Goal: Task Accomplishment & Management: Complete application form

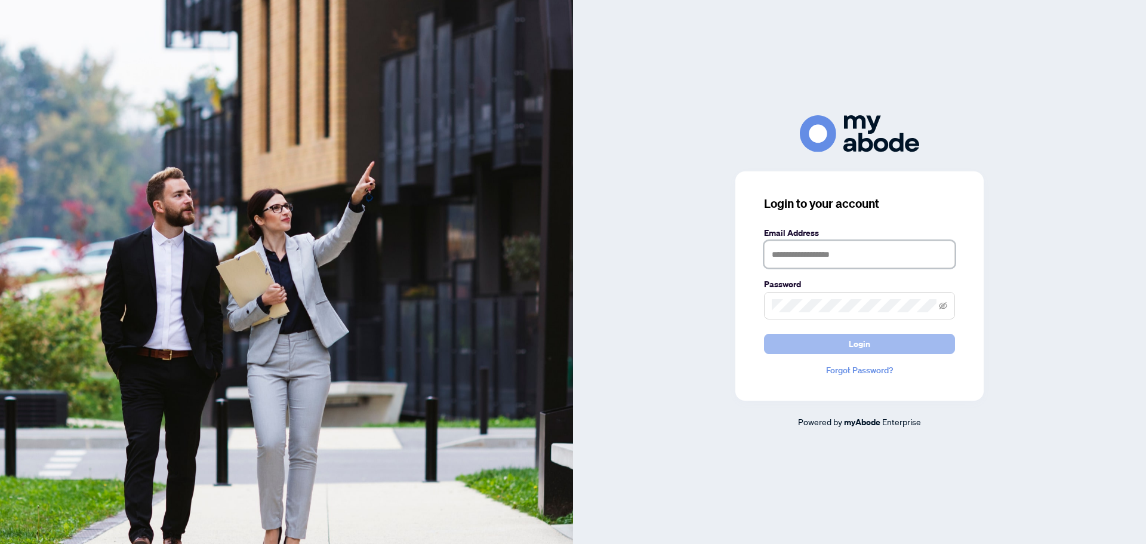
type input "**********"
click at [846, 344] on button "Login" at bounding box center [859, 344] width 191 height 20
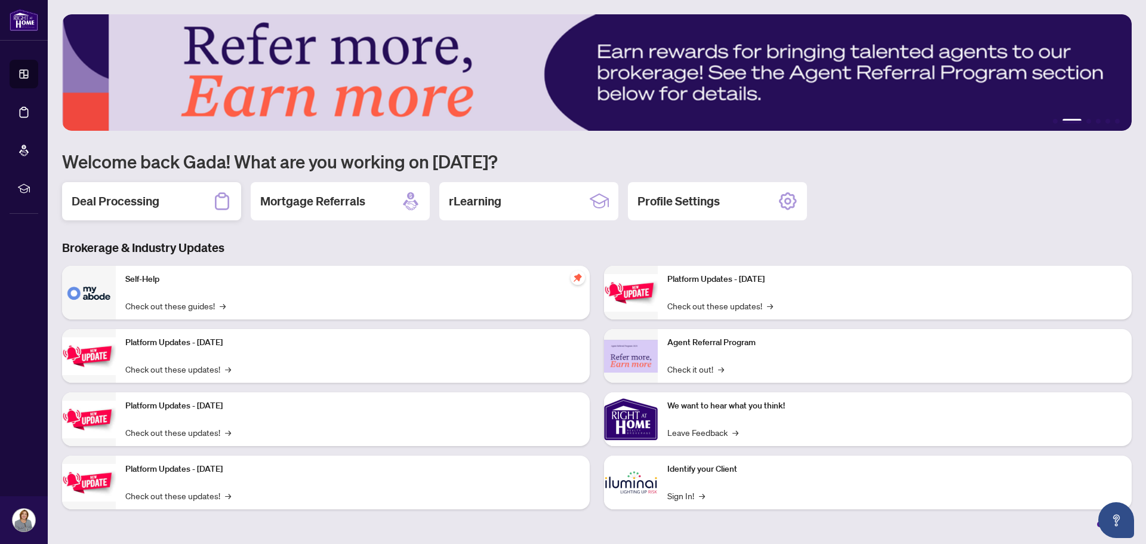
click at [98, 201] on h2 "Deal Processing" at bounding box center [116, 201] width 88 height 17
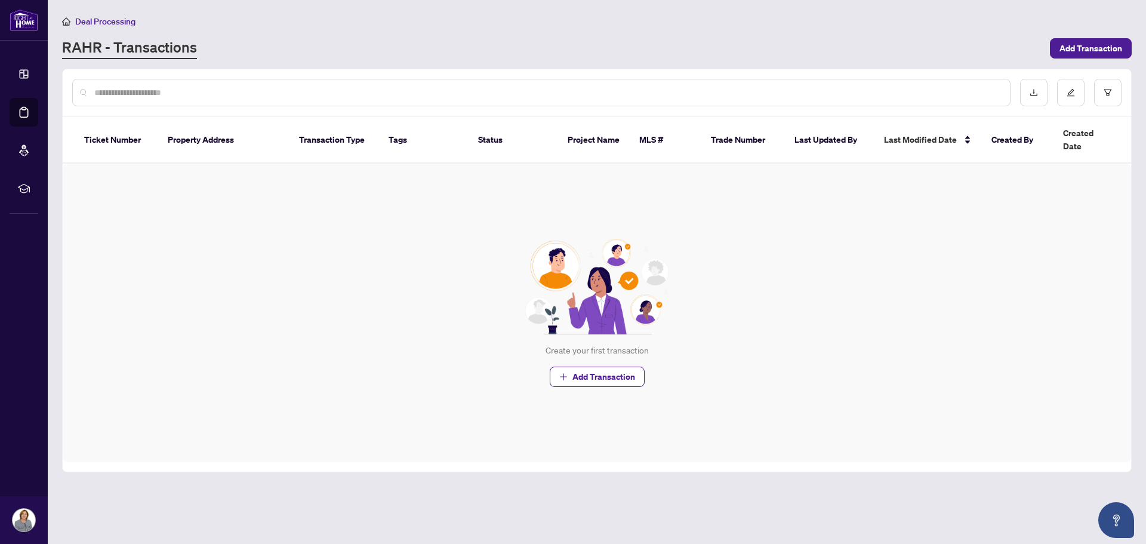
click at [177, 87] on input "text" at bounding box center [547, 92] width 906 height 13
click at [140, 96] on input "text" at bounding box center [547, 92] width 906 height 13
paste input "**********"
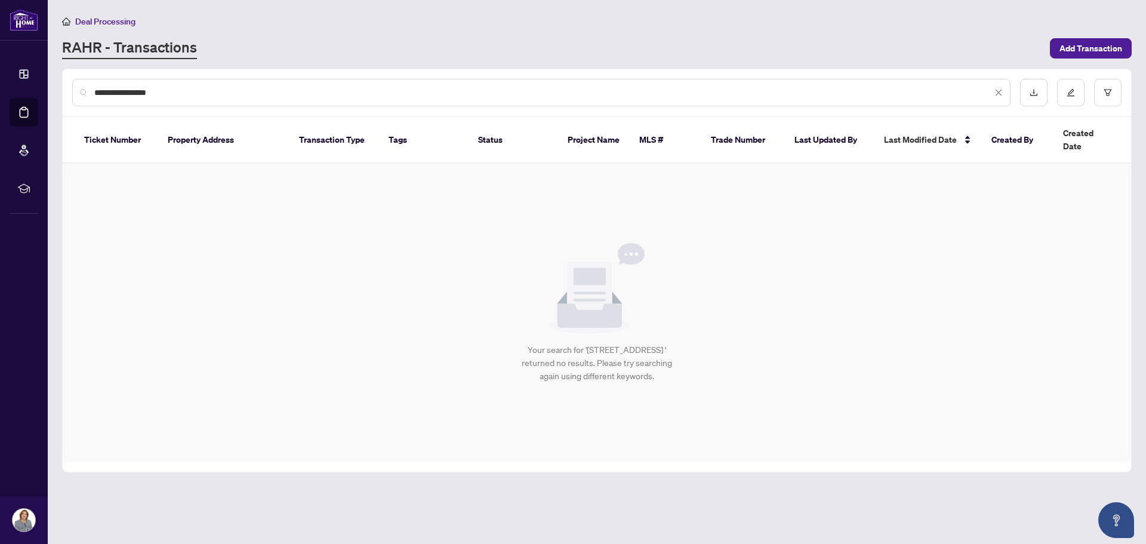
type input "**********"
click at [1083, 48] on span "Add Transaction" at bounding box center [1091, 48] width 63 height 19
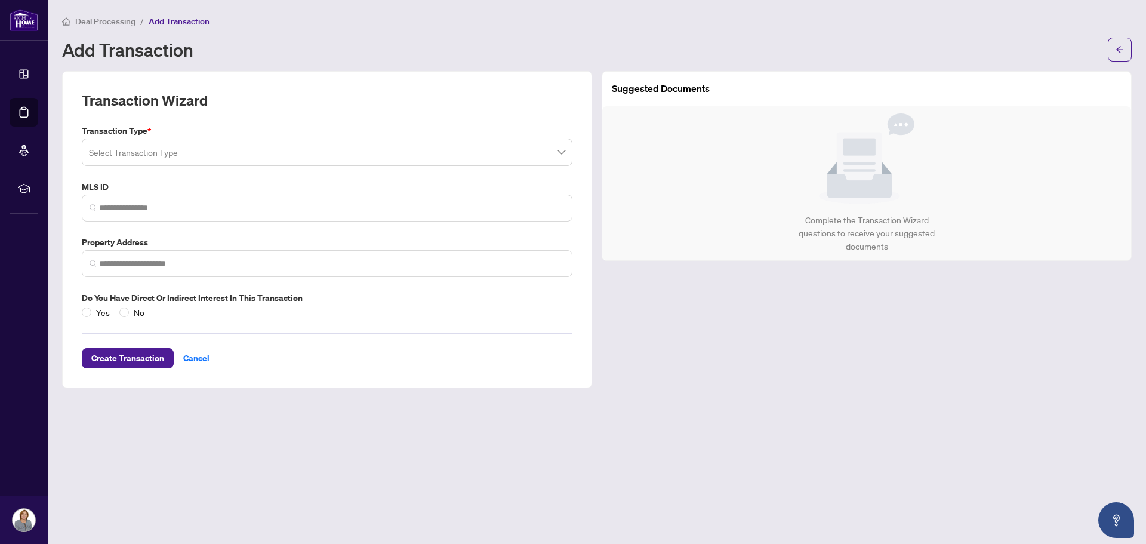
click at [118, 158] on input "search" at bounding box center [322, 154] width 466 height 26
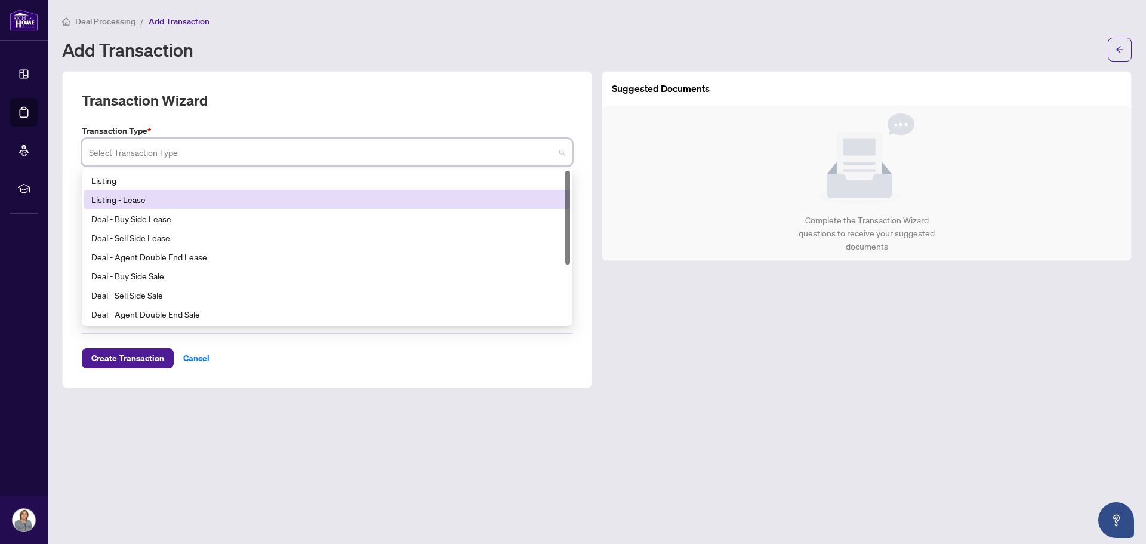
click at [130, 198] on div "Listing - Lease" at bounding box center [327, 199] width 472 height 13
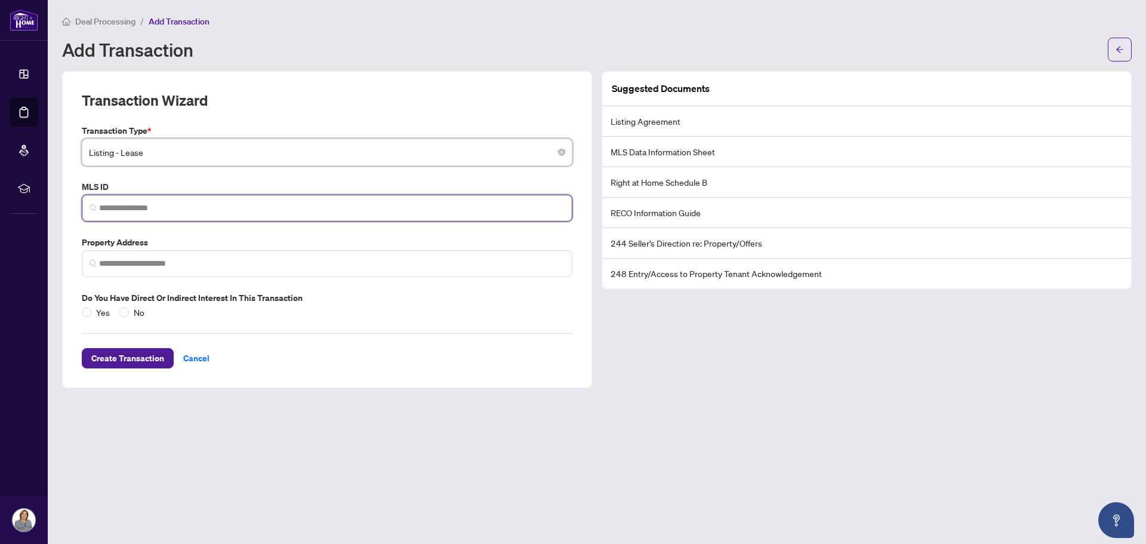
click at [202, 206] on input "search" at bounding box center [332, 208] width 466 height 13
paste input "*********"
type input "*********"
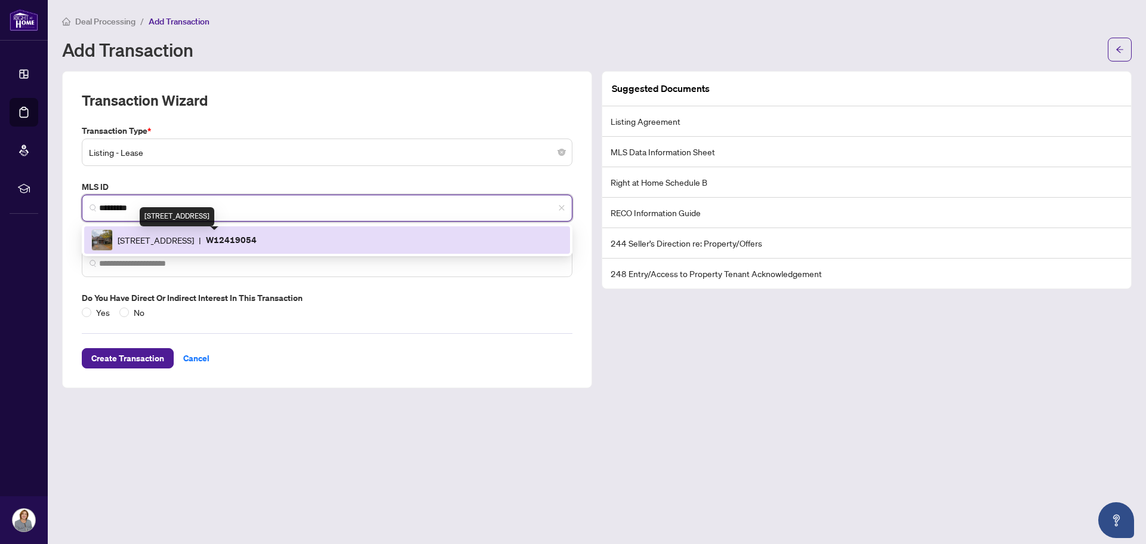
click at [194, 235] on span "[STREET_ADDRESS]" at bounding box center [156, 239] width 76 height 13
type input "**********"
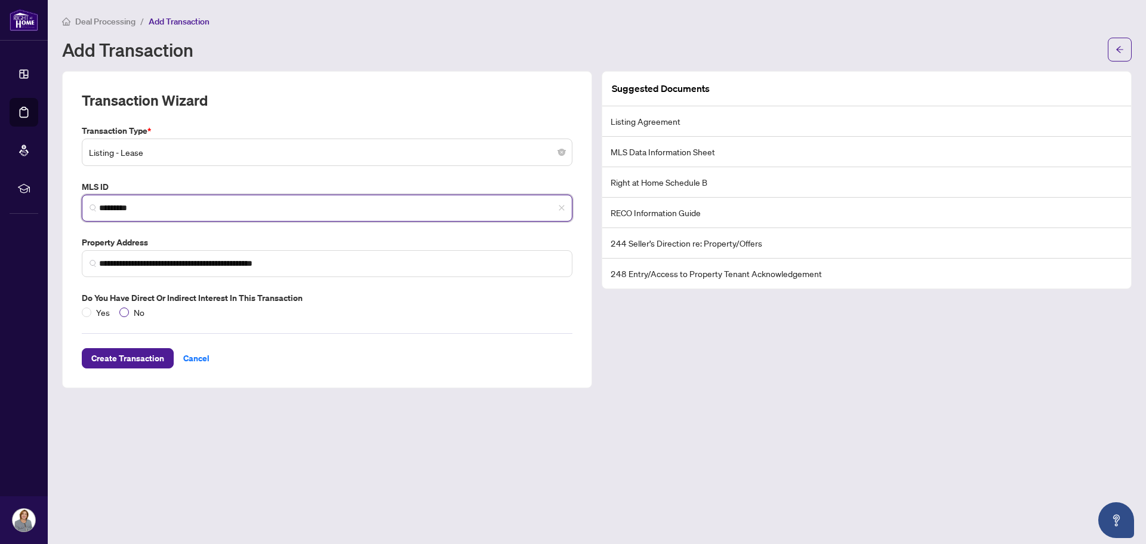
type input "*********"
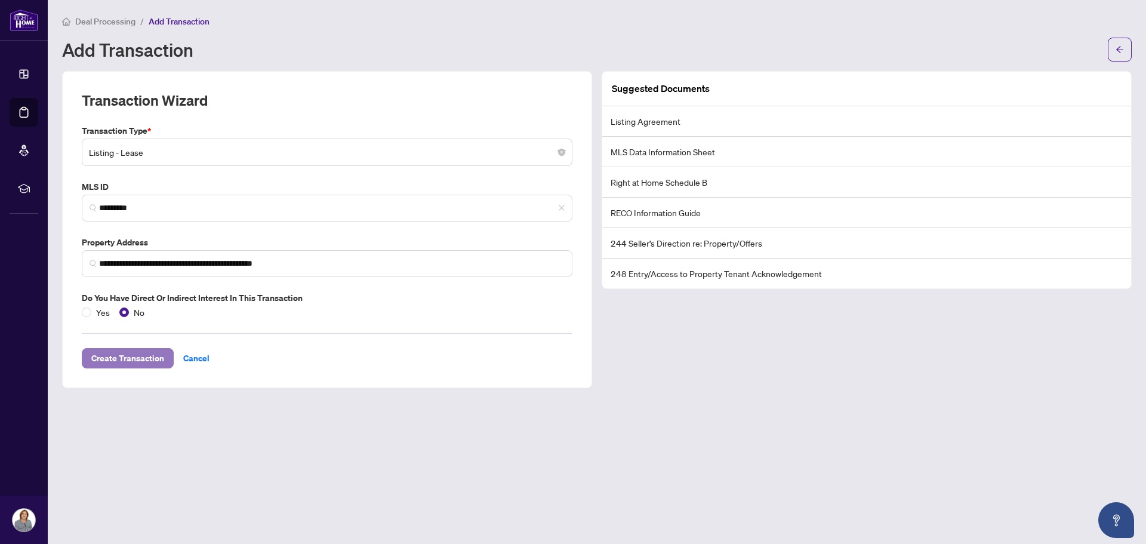
click at [128, 359] on span "Create Transaction" at bounding box center [127, 358] width 73 height 19
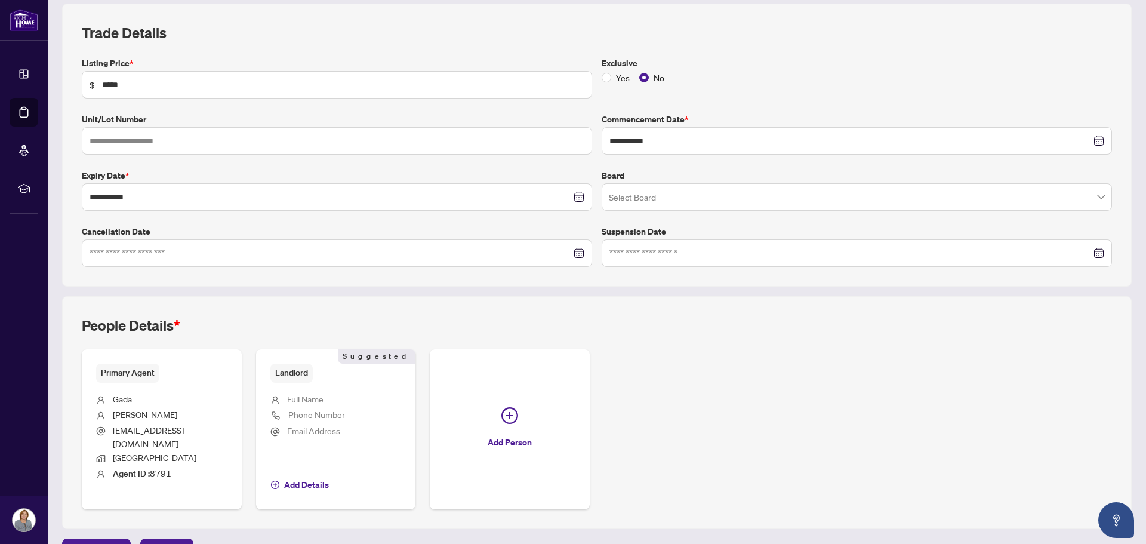
scroll to position [177, 0]
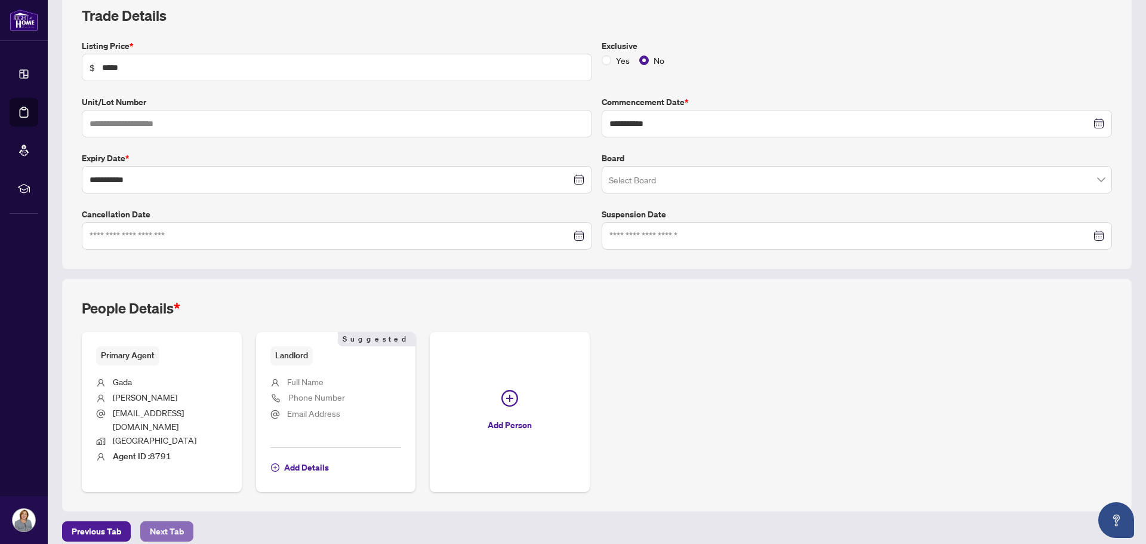
click at [158, 522] on span "Next Tab" at bounding box center [167, 531] width 34 height 19
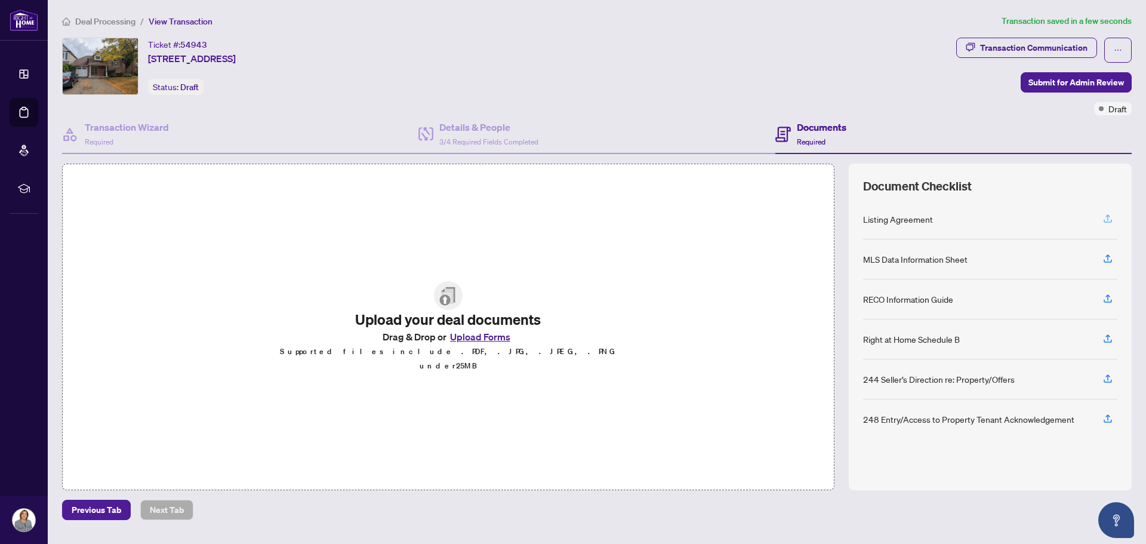
click at [1111, 215] on icon "button" at bounding box center [1108, 218] width 11 height 11
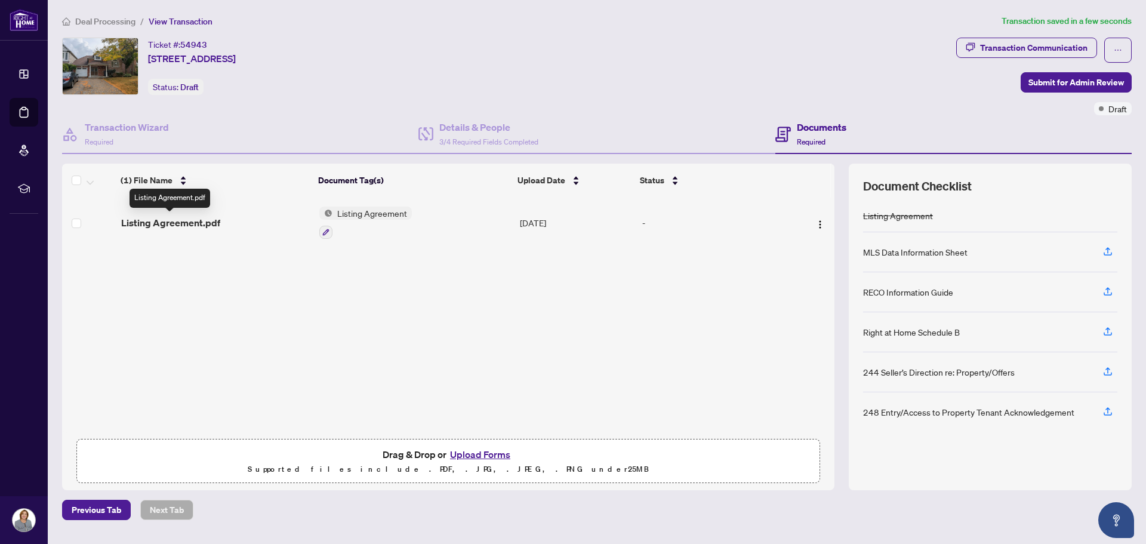
click at [195, 222] on span "Listing Agreement.pdf" at bounding box center [170, 222] width 99 height 14
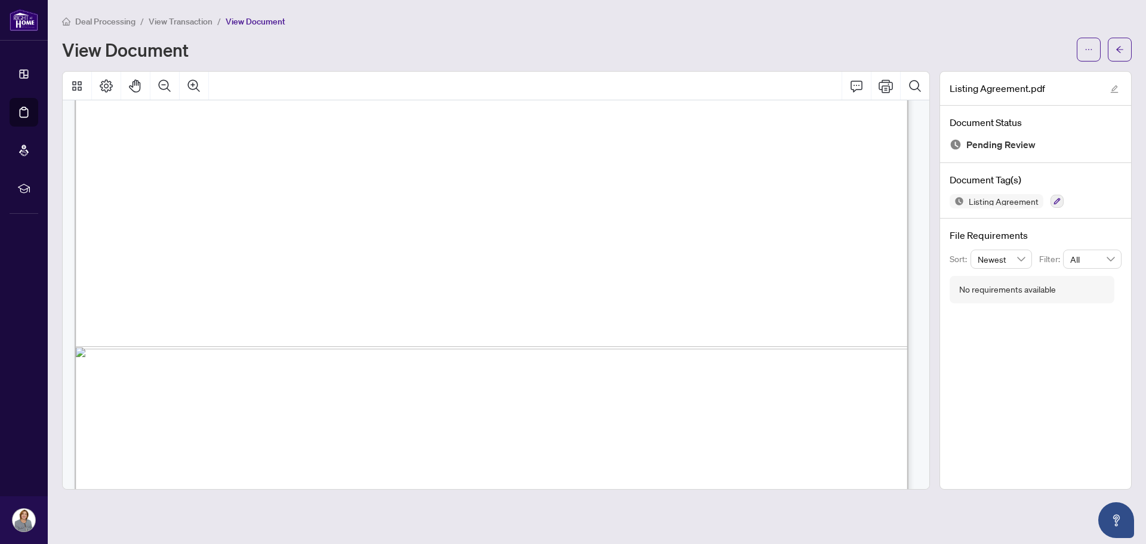
scroll to position [4033, 0]
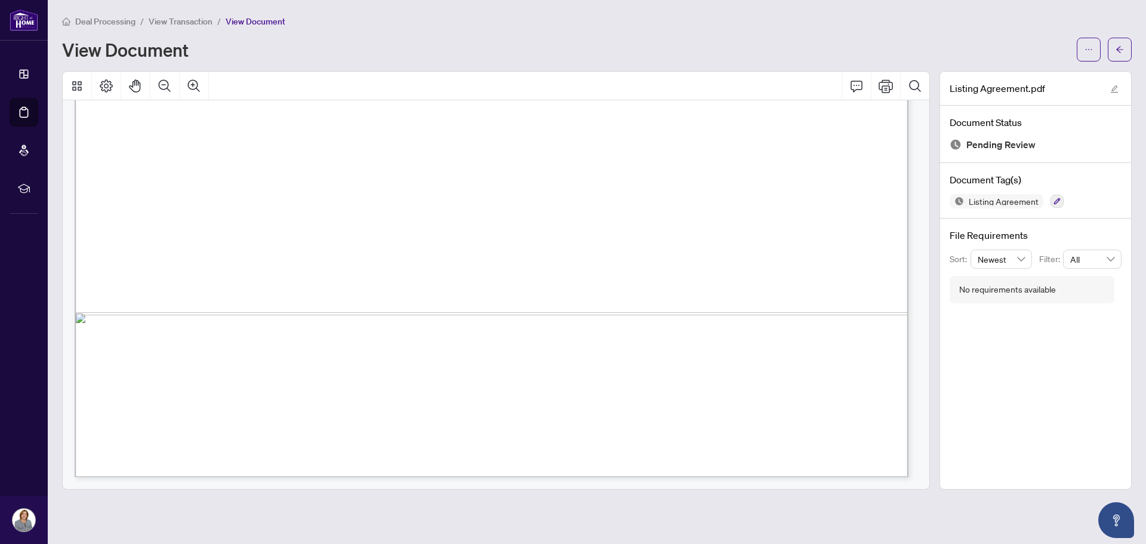
click at [381, 57] on div "View Document" at bounding box center [566, 49] width 1008 height 19
click at [732, 521] on main "Deal Processing / View Transaction / View Document View Document Listing Agreem…" at bounding box center [597, 272] width 1098 height 544
click at [205, 44] on div "View Document" at bounding box center [566, 49] width 1008 height 19
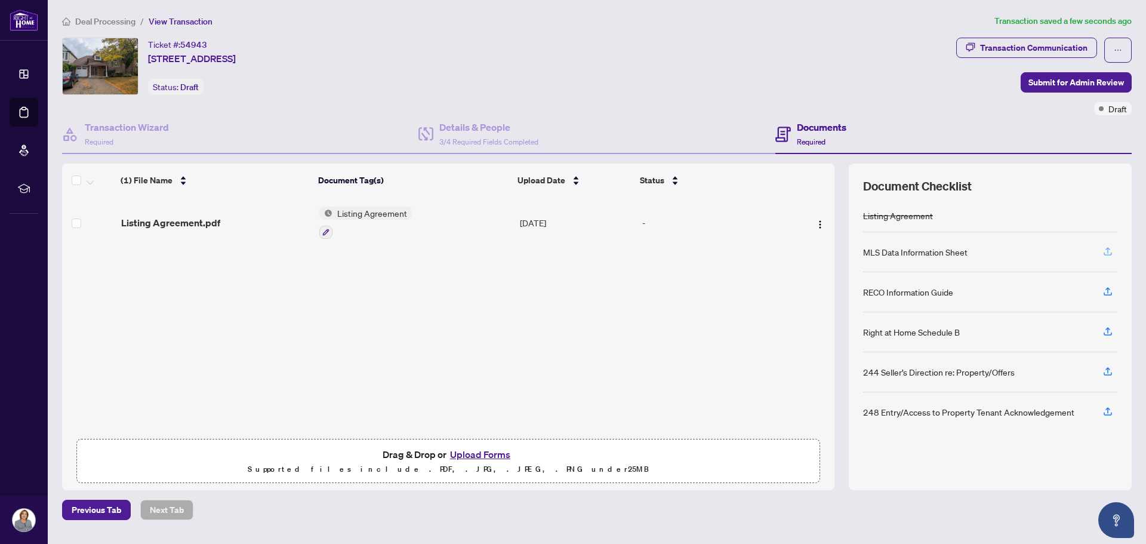
click at [1108, 250] on icon "button" at bounding box center [1108, 251] width 11 height 11
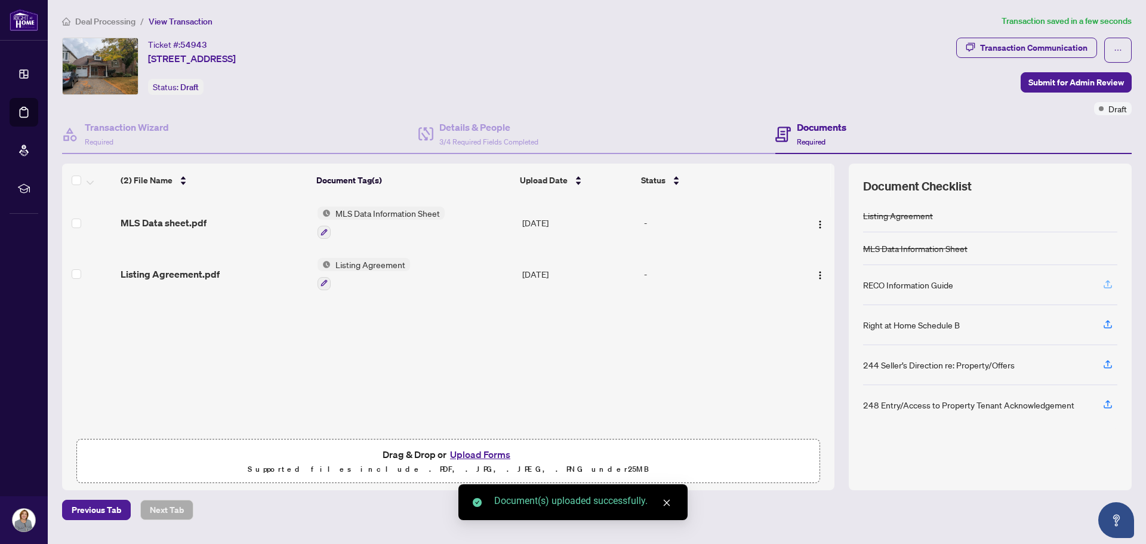
click at [1108, 283] on icon "button" at bounding box center [1108, 284] width 11 height 11
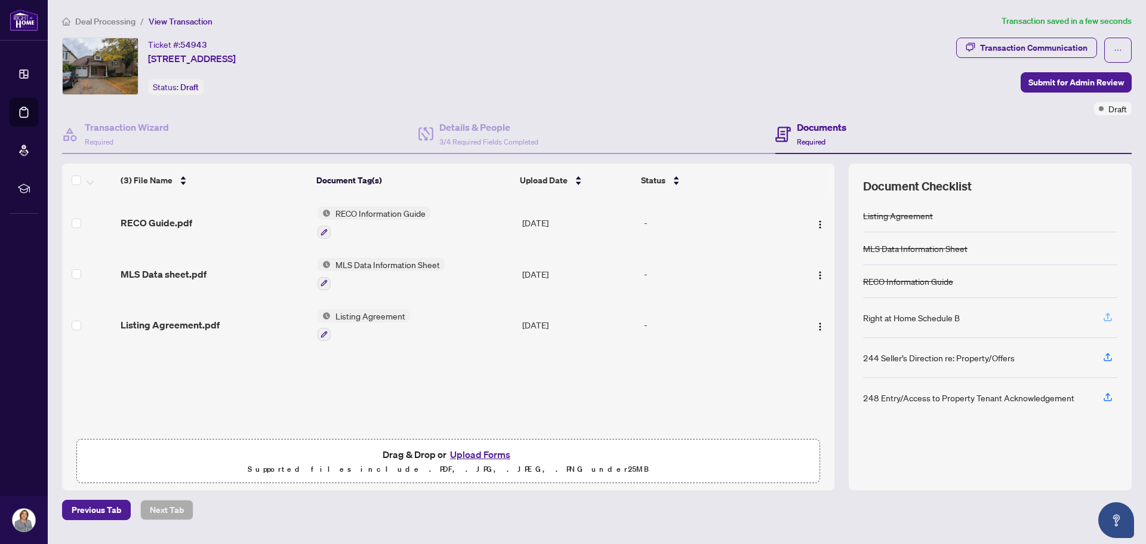
click at [1109, 318] on icon "button" at bounding box center [1108, 317] width 11 height 11
click at [898, 396] on div "248 Entry/Access to Property Tenant Acknowledgement" at bounding box center [968, 397] width 211 height 13
click at [1107, 318] on icon "button" at bounding box center [1108, 317] width 11 height 11
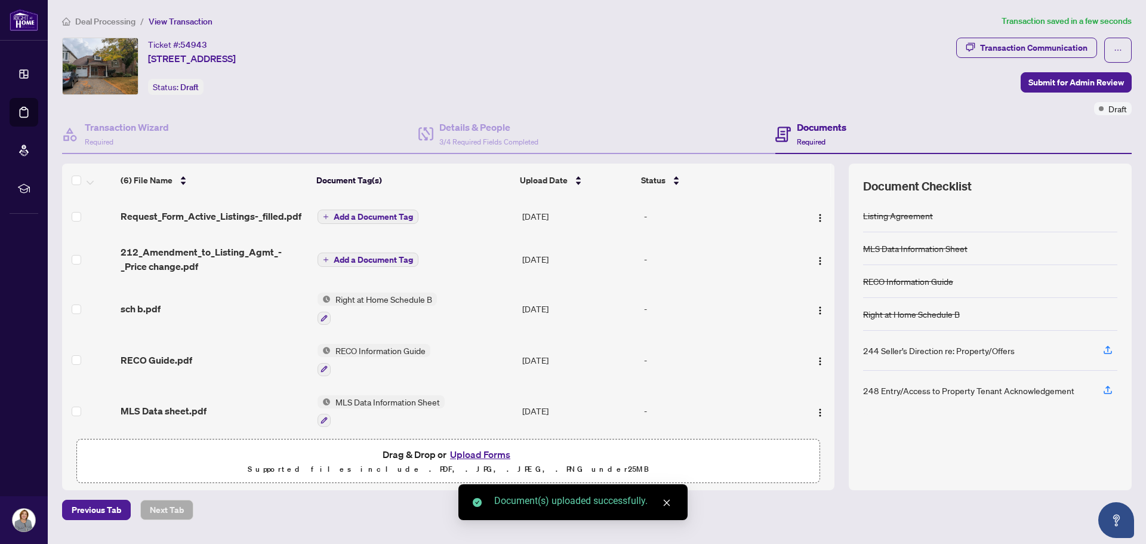
click at [541, 45] on div "Ticket #: 54943 39 Treeline Blvd, Brampton, Ontario L6P 1E4, Canada Status: Dra…" at bounding box center [506, 66] width 889 height 57
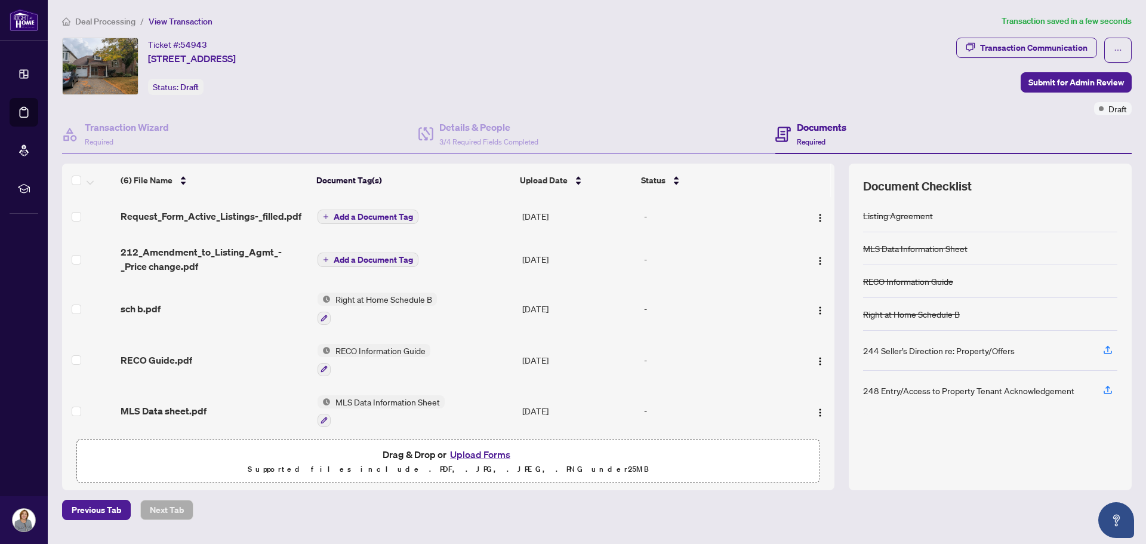
click at [302, 534] on main "Deal Processing / View Transaction Transaction saved in a few seconds Ticket #:…" at bounding box center [597, 272] width 1098 height 544
drag, startPoint x: 880, startPoint y: 534, endPoint x: 826, endPoint y: 538, distance: 55.1
click at [880, 534] on main "Deal Processing / View Transaction Transaction saved in a few seconds Ticket #:…" at bounding box center [597, 272] width 1098 height 544
click at [361, 214] on span "Add a Document Tag" at bounding box center [373, 217] width 79 height 8
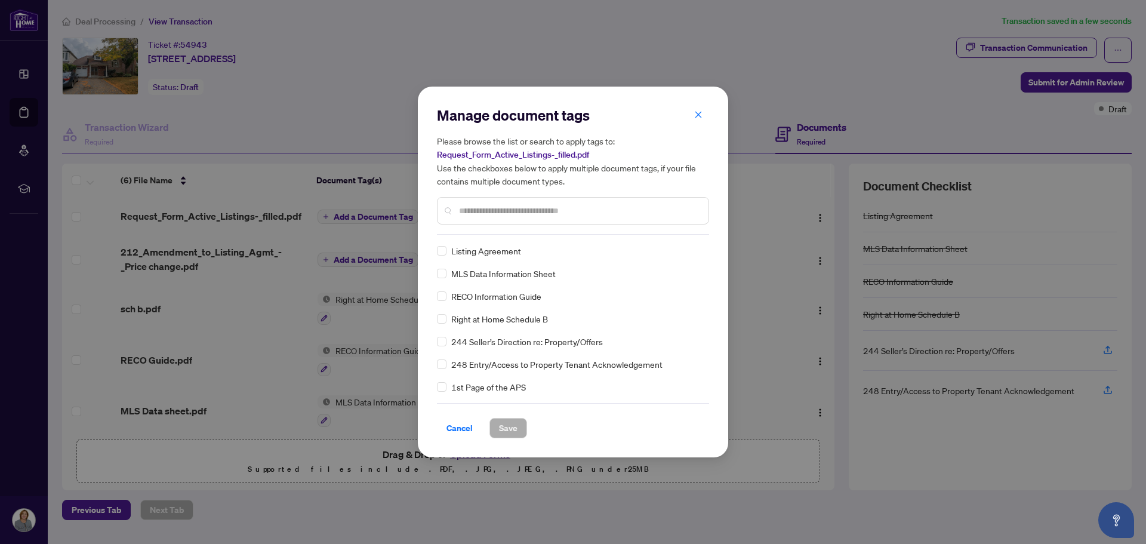
click at [484, 211] on input "text" at bounding box center [579, 210] width 240 height 13
paste input "**********"
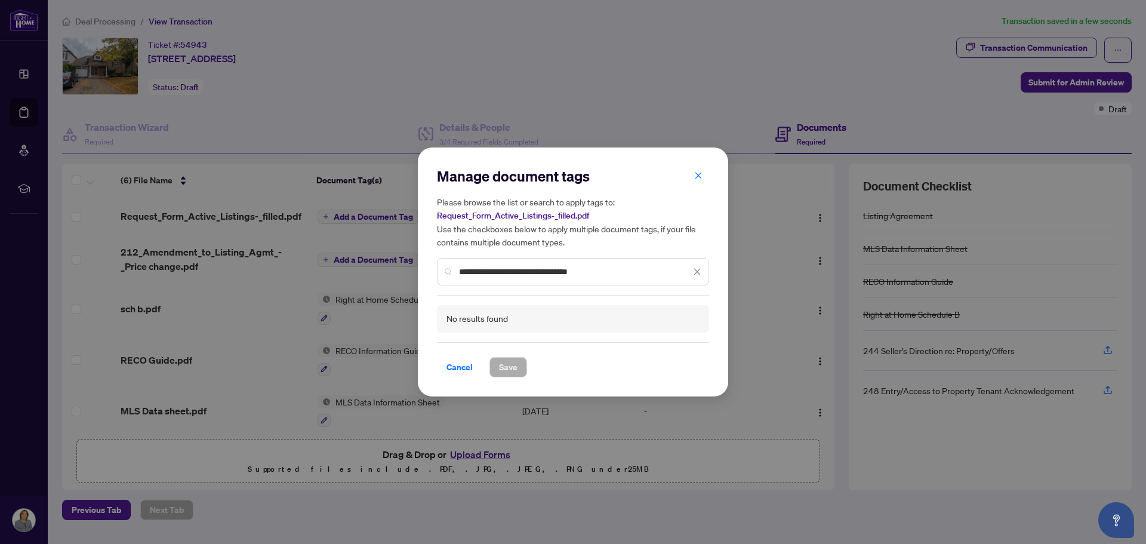
drag, startPoint x: 594, startPoint y: 272, endPoint x: 569, endPoint y: 272, distance: 25.1
click at [569, 272] on input "**********" at bounding box center [575, 271] width 232 height 13
type input "**********"
click at [698, 272] on icon "close" at bounding box center [697, 271] width 8 height 8
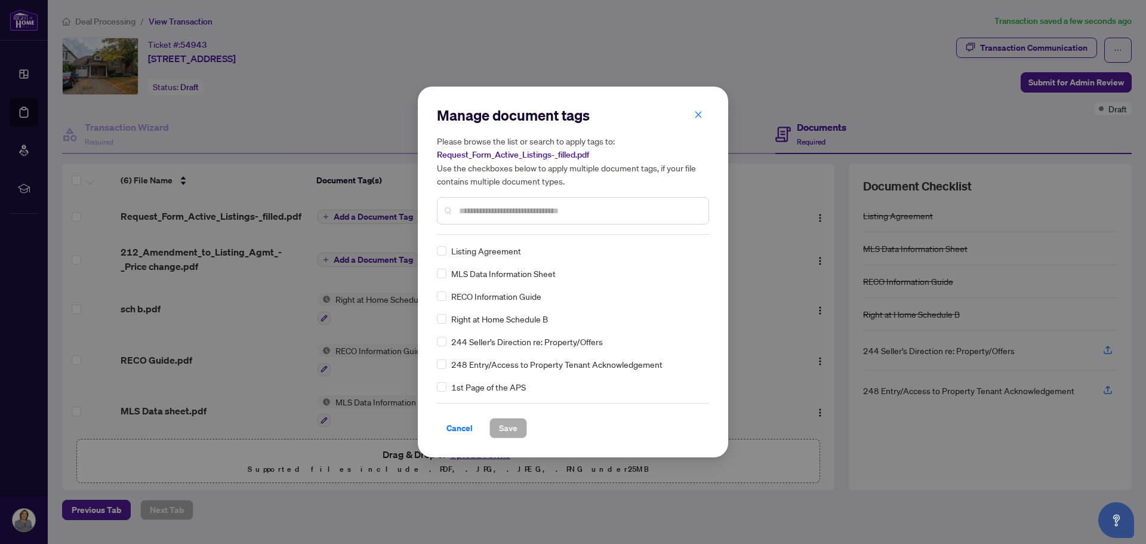
drag, startPoint x: 243, startPoint y: 251, endPoint x: 249, endPoint y: 253, distance: 6.2
click at [245, 252] on div "Manage document tags Please browse the list or search to apply tags to: Request…" at bounding box center [573, 272] width 1146 height 544
drag, startPoint x: 703, startPoint y: 116, endPoint x: 663, endPoint y: 140, distance: 46.6
click at [702, 116] on button "button" at bounding box center [698, 114] width 24 height 20
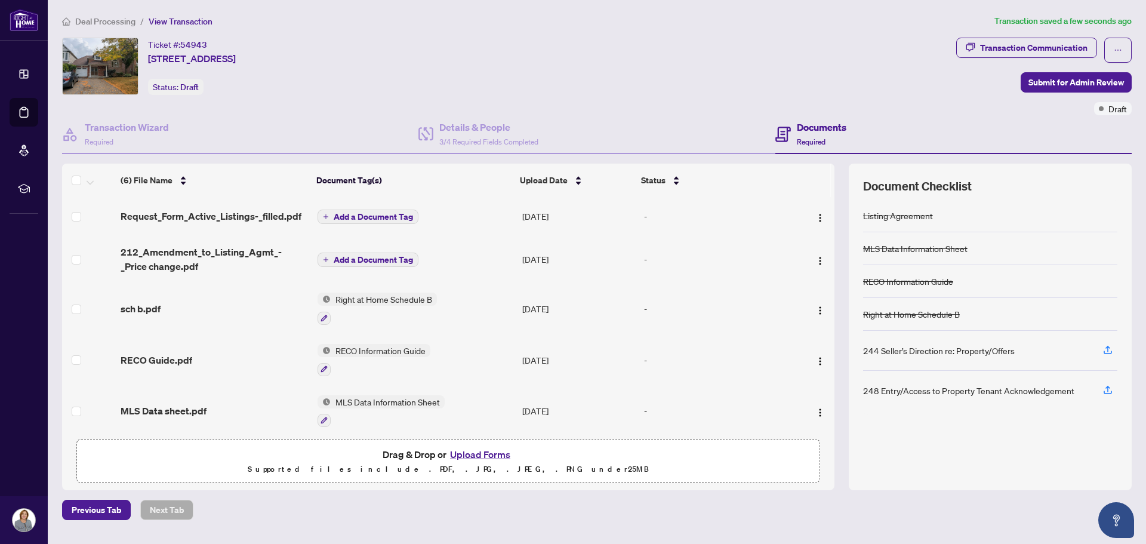
click at [389, 258] on span "Add a Document Tag" at bounding box center [373, 259] width 79 height 8
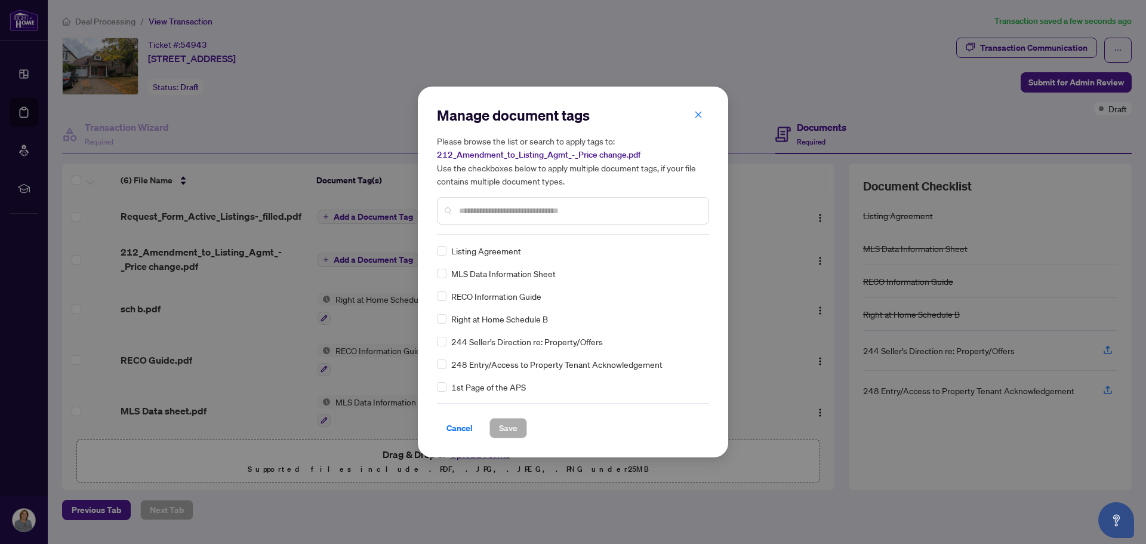
click at [517, 224] on div "Manage document tags Please browse the list or search to apply tags to: 212_Ame…" at bounding box center [573, 170] width 272 height 129
click at [532, 211] on input "text" at bounding box center [579, 210] width 240 height 13
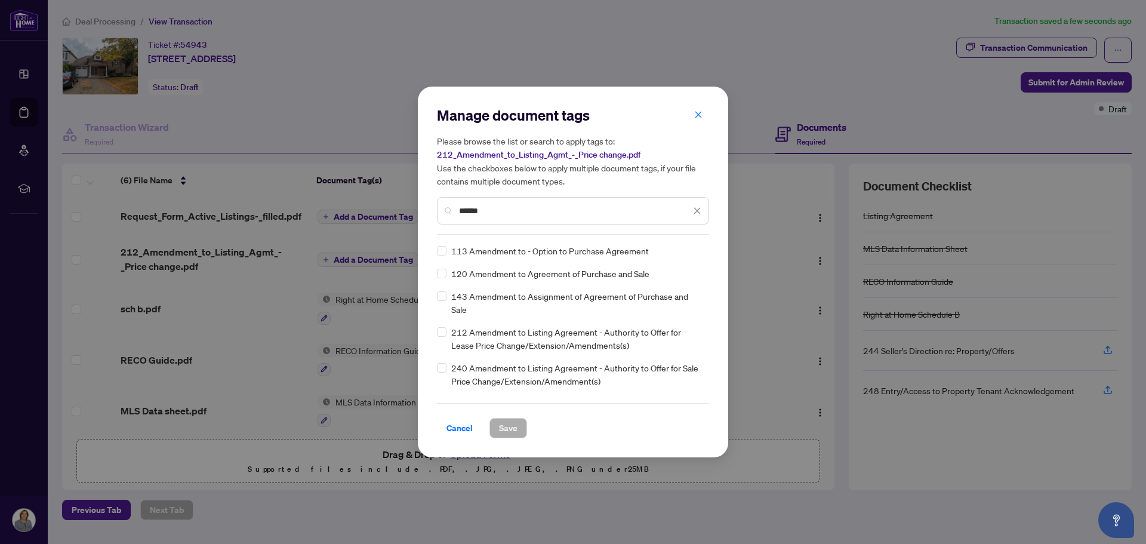
scroll to position [60, 0]
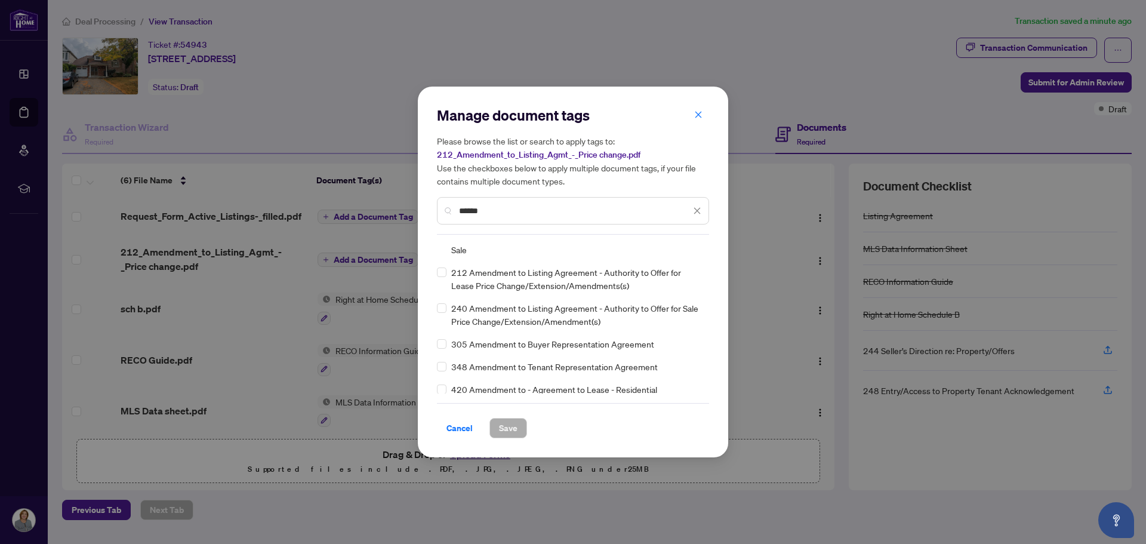
drag, startPoint x: 497, startPoint y: 212, endPoint x: 460, endPoint y: 210, distance: 37.1
click at [460, 210] on input "******" at bounding box center [575, 210] width 232 height 13
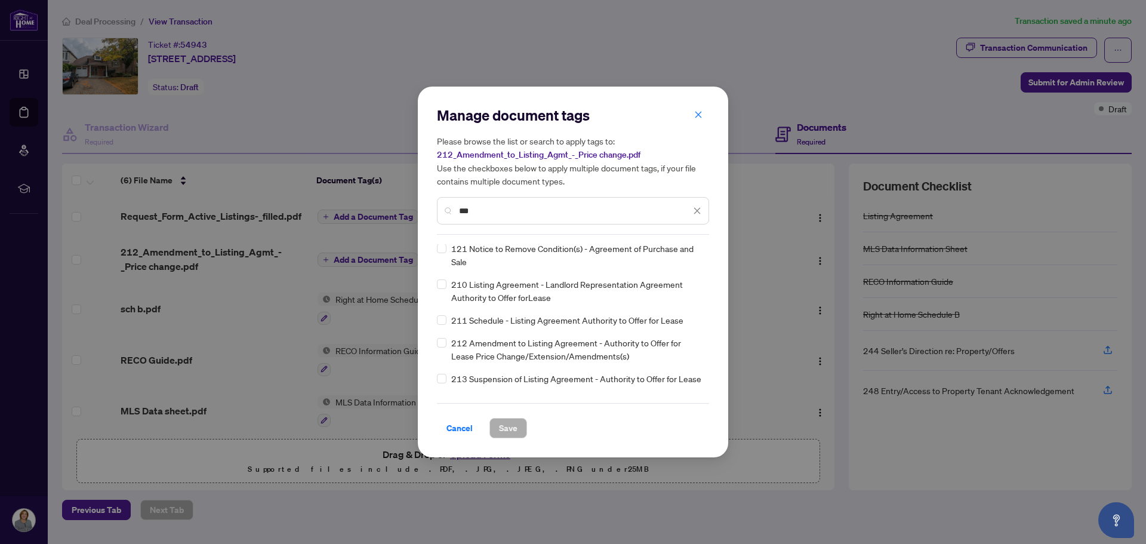
scroll to position [0, 0]
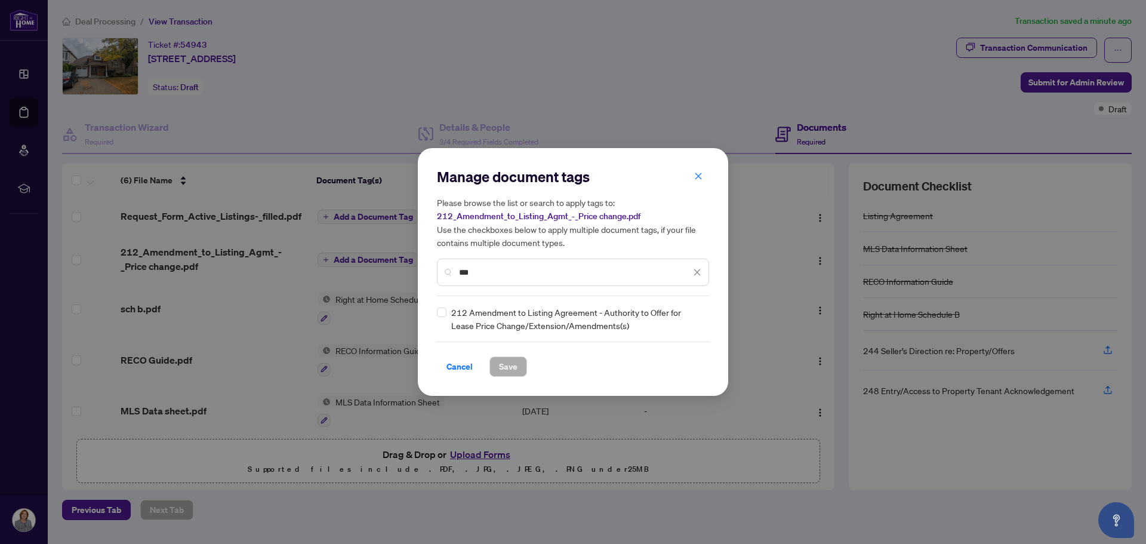
type input "***"
click at [515, 368] on span "Save" at bounding box center [508, 366] width 19 height 19
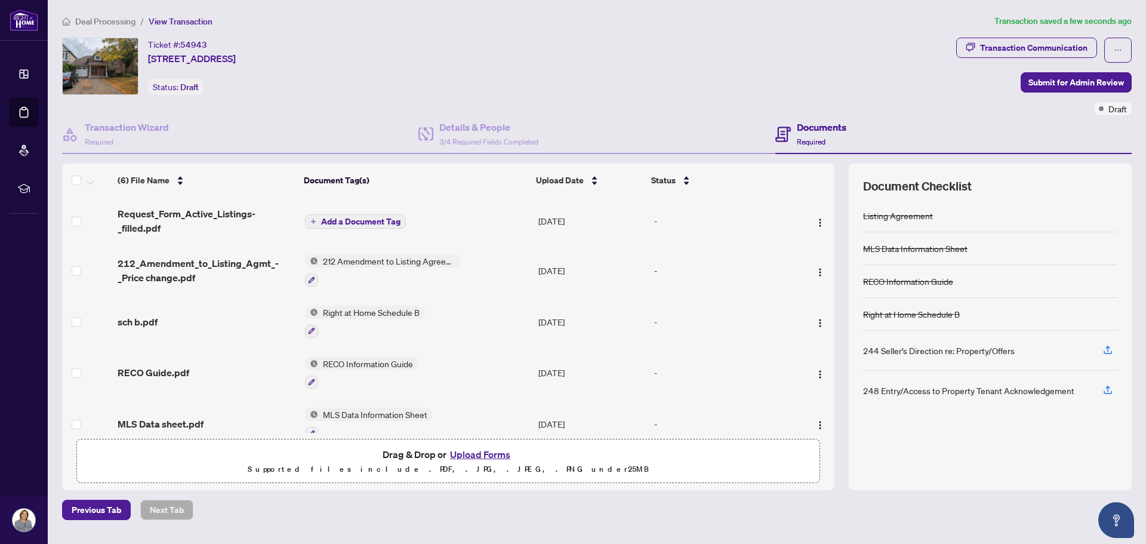
click at [354, 221] on span "Add a Document Tag" at bounding box center [360, 221] width 79 height 8
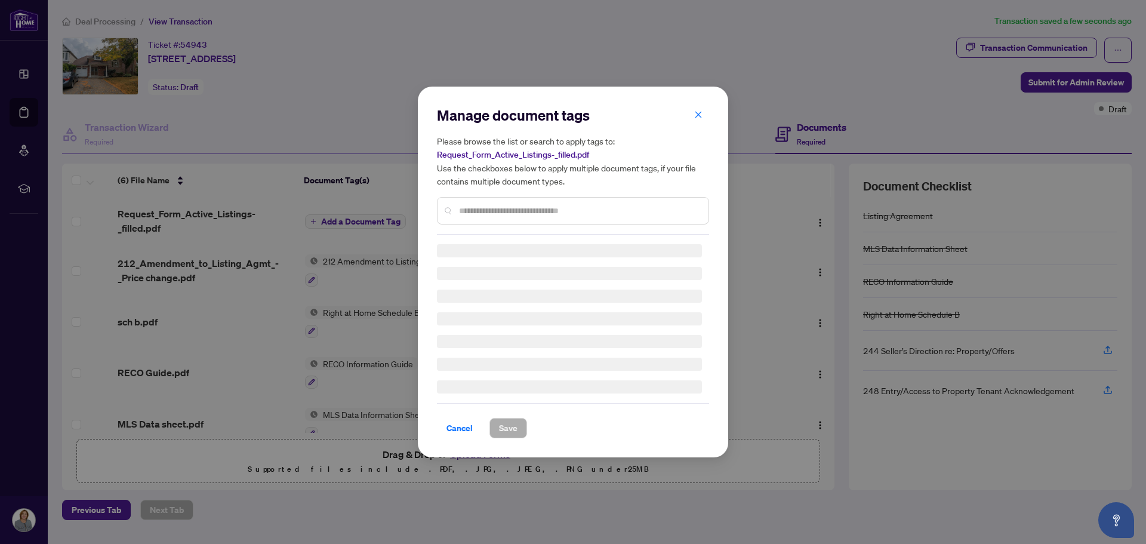
click at [354, 221] on div "Manage document tags Please browse the list or search to apply tags to: Request…" at bounding box center [573, 272] width 1146 height 544
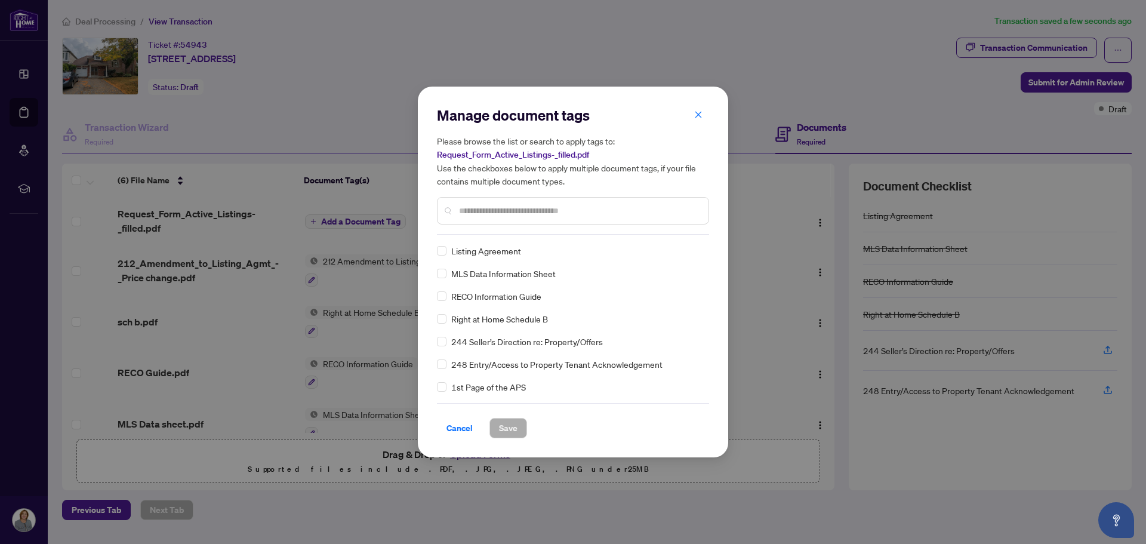
click at [75, 221] on div "Manage document tags Please browse the list or search to apply tags to: Request…" at bounding box center [573, 272] width 1146 height 544
click at [699, 115] on icon "close" at bounding box center [698, 114] width 7 height 7
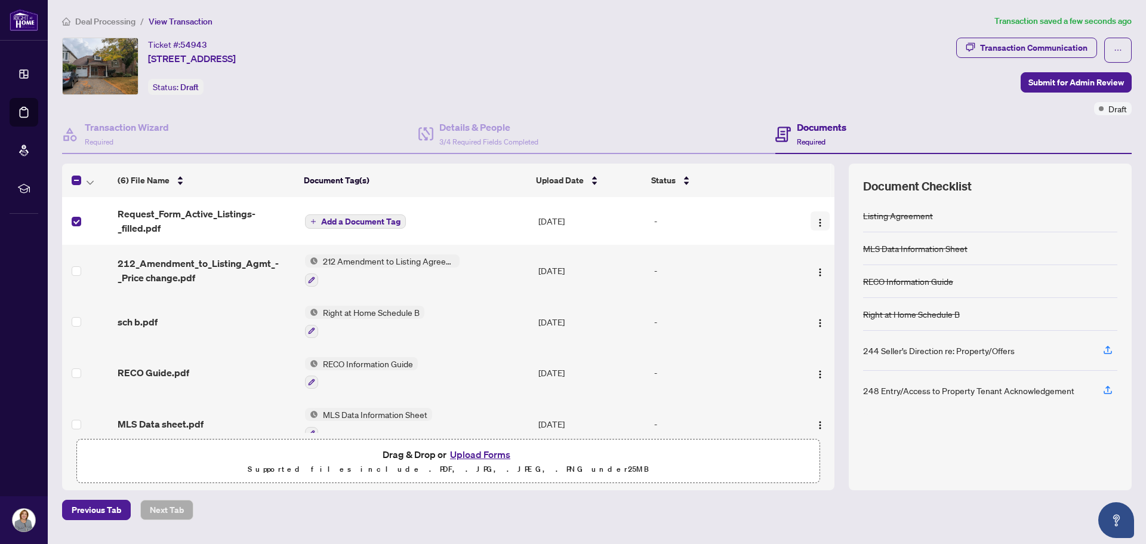
click at [817, 221] on img "button" at bounding box center [820, 223] width 10 height 10
click at [346, 220] on span "Add a Document Tag" at bounding box center [360, 221] width 79 height 8
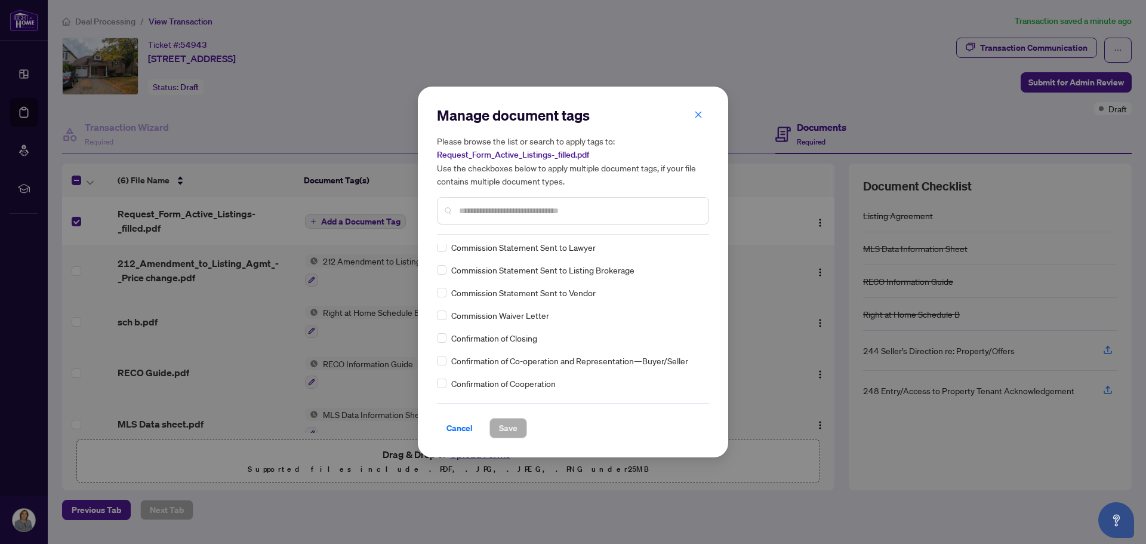
scroll to position [836, 0]
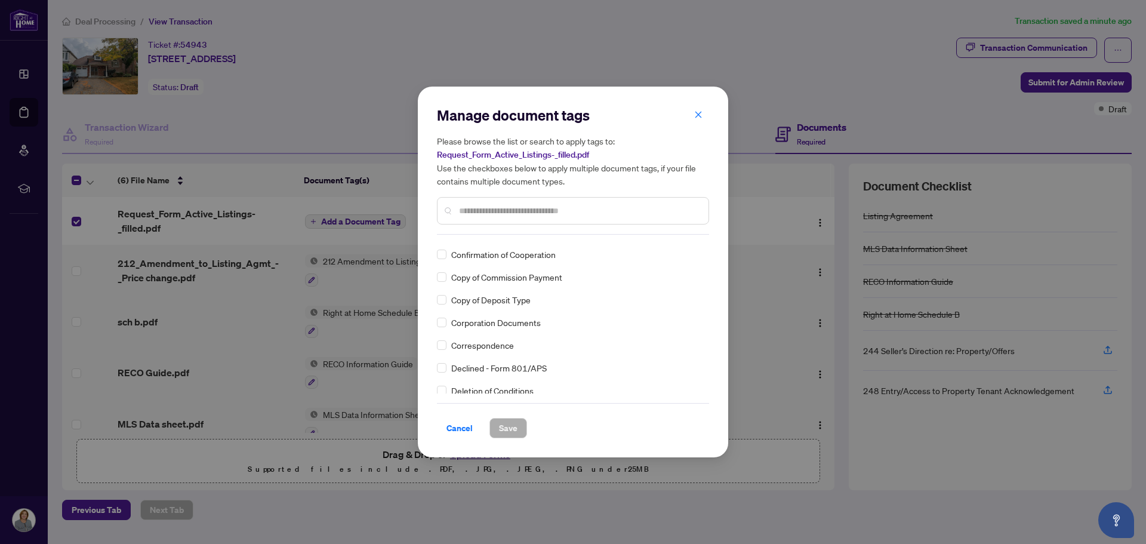
click at [506, 208] on input "text" at bounding box center [579, 210] width 240 height 13
paste input "**********"
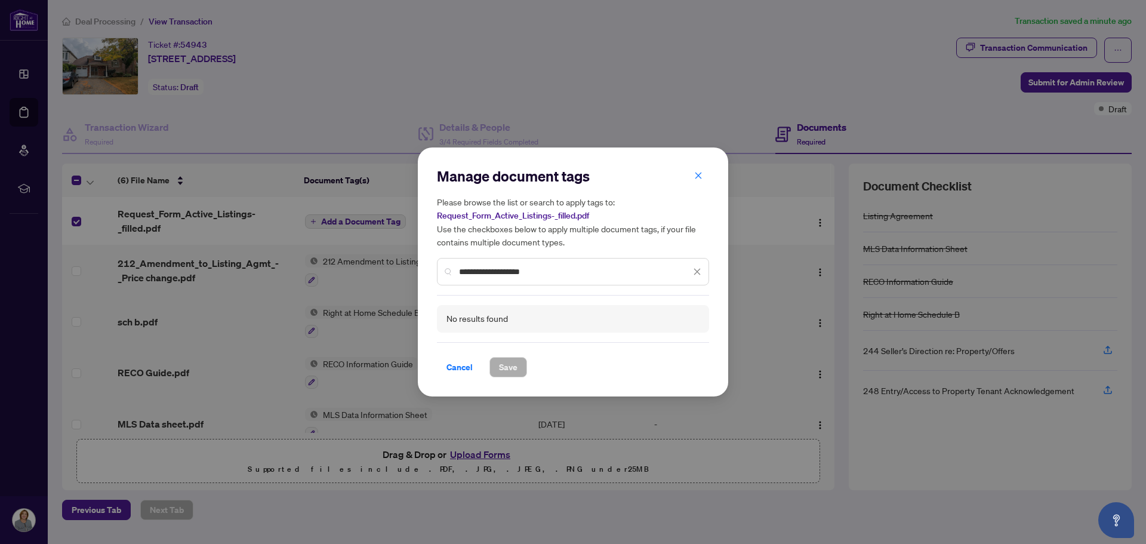
drag, startPoint x: 492, startPoint y: 271, endPoint x: 458, endPoint y: 274, distance: 34.7
click at [458, 274] on div "**********" at bounding box center [573, 271] width 272 height 27
type input "**********"
click at [698, 272] on icon "close" at bounding box center [697, 271] width 8 height 8
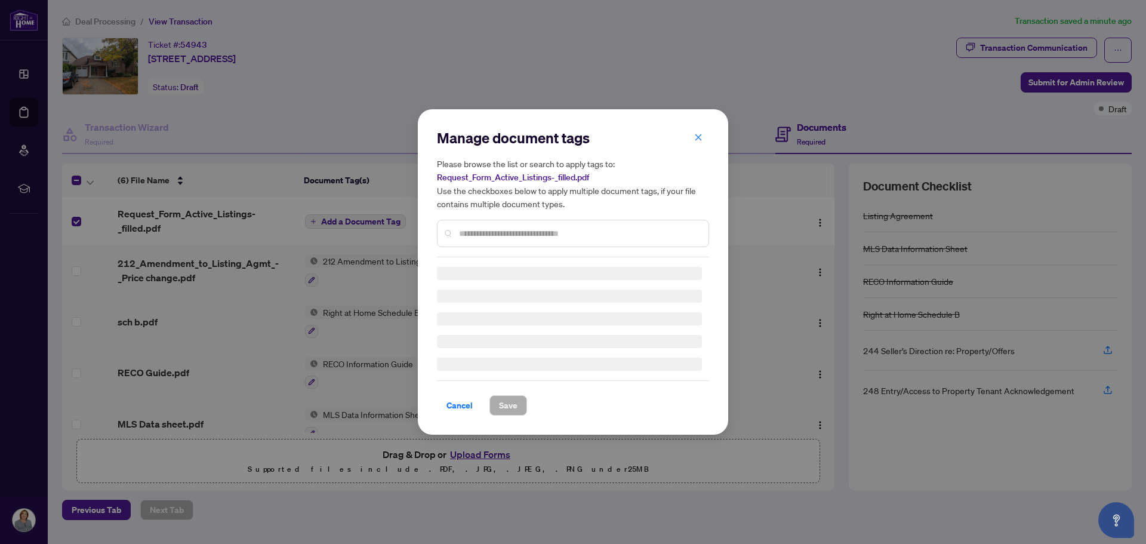
click at [697, 132] on div "Manage document tags Please browse the list or search to apply tags to: Request…" at bounding box center [573, 192] width 272 height 129
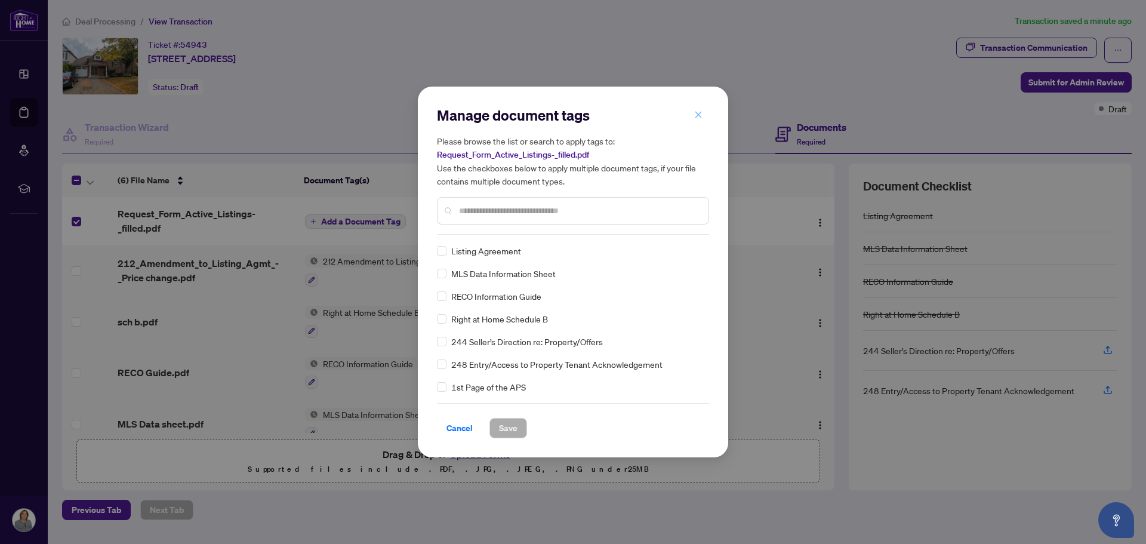
click at [698, 115] on icon "close" at bounding box center [698, 114] width 7 height 7
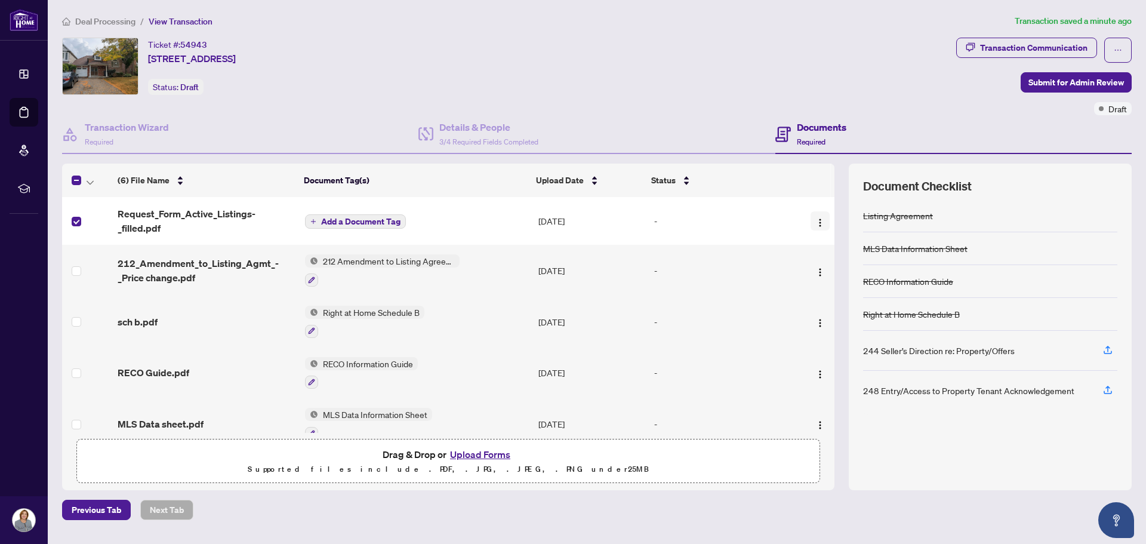
click at [815, 224] on img "button" at bounding box center [820, 223] width 10 height 10
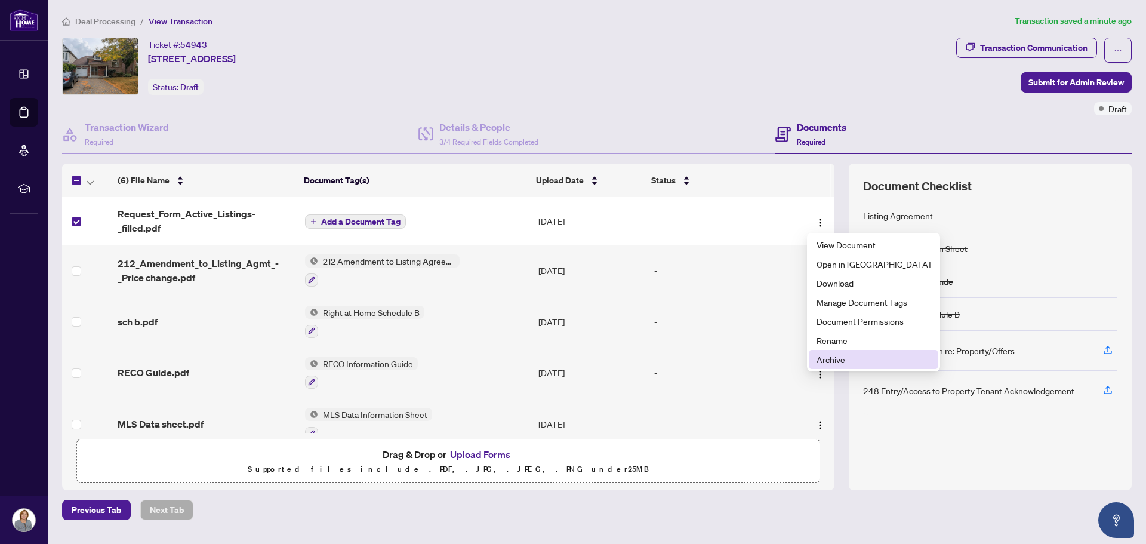
click at [836, 358] on span "Archive" at bounding box center [874, 359] width 114 height 13
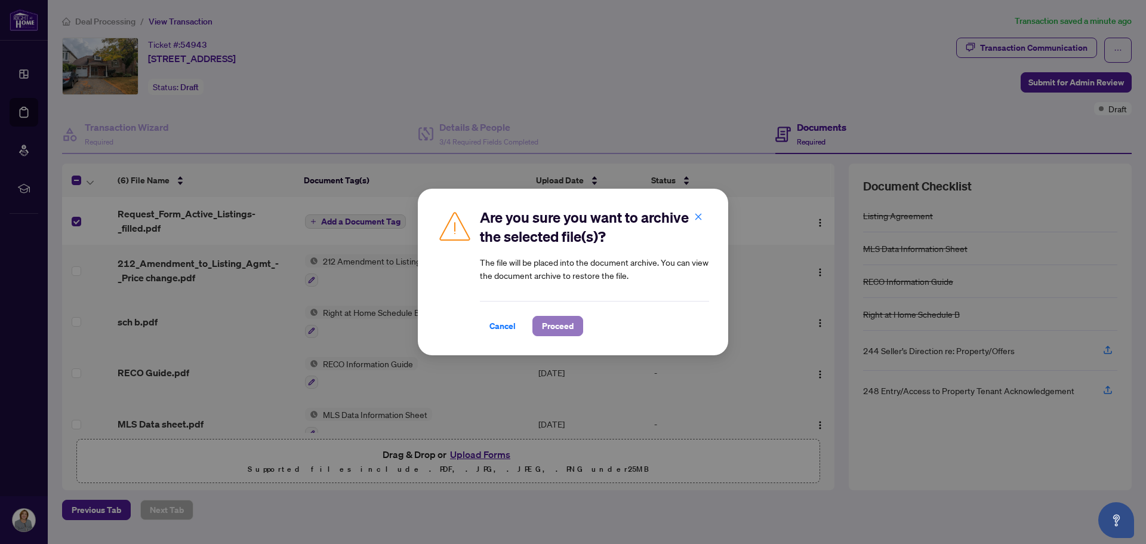
click at [552, 329] on span "Proceed" at bounding box center [558, 325] width 32 height 19
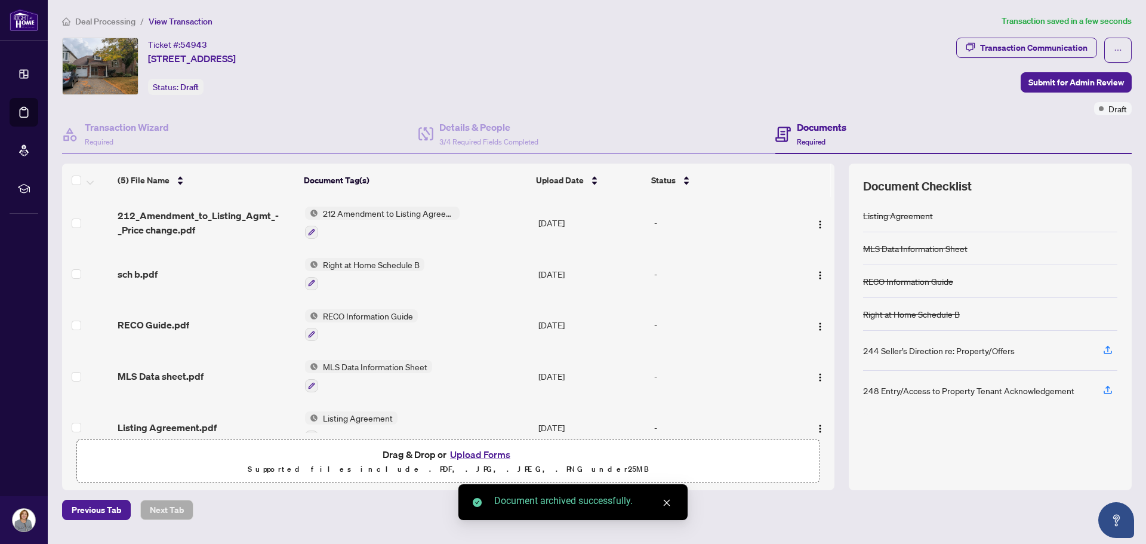
click at [236, 56] on span "[STREET_ADDRESS]" at bounding box center [192, 58] width 88 height 14
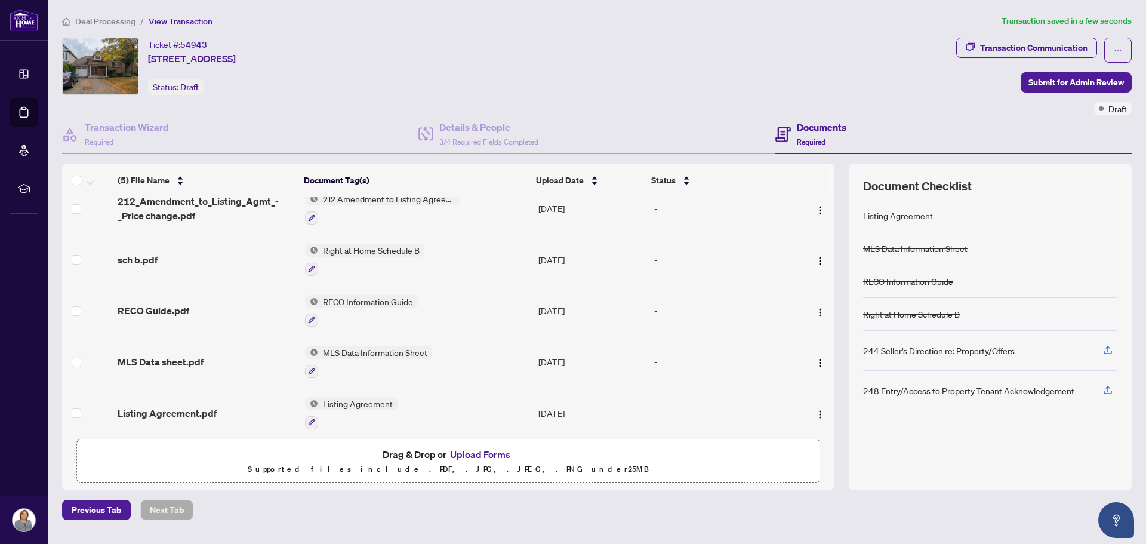
scroll to position [20, 0]
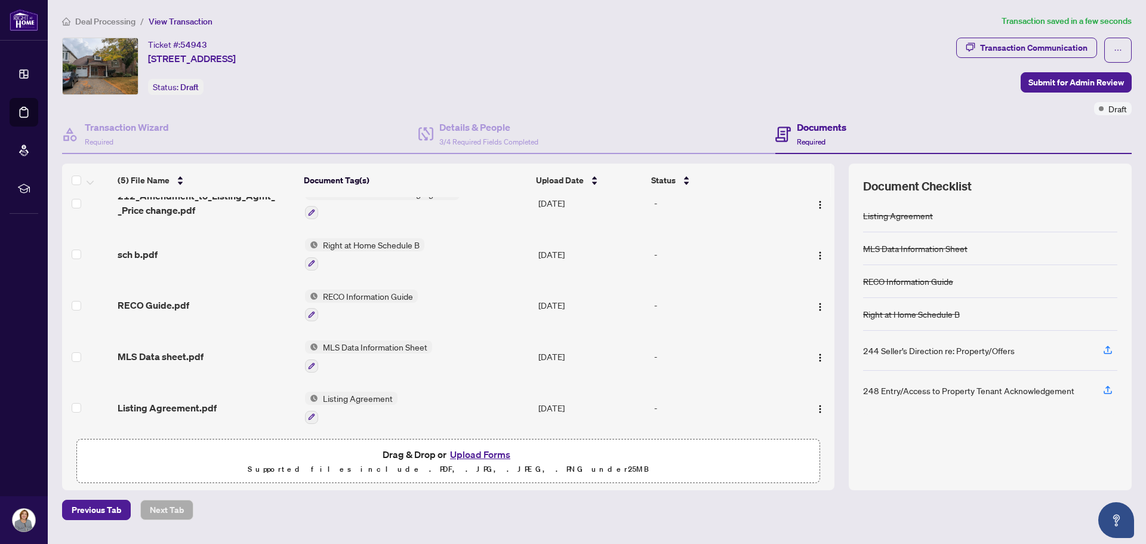
click at [401, 58] on div "Ticket #: 54943 39 Treeline Blvd, Brampton, Ontario L6P 1E4, Canada Status: Dra…" at bounding box center [506, 66] width 889 height 57
click at [355, 125] on div "Transaction Wizard Required" at bounding box center [240, 134] width 356 height 39
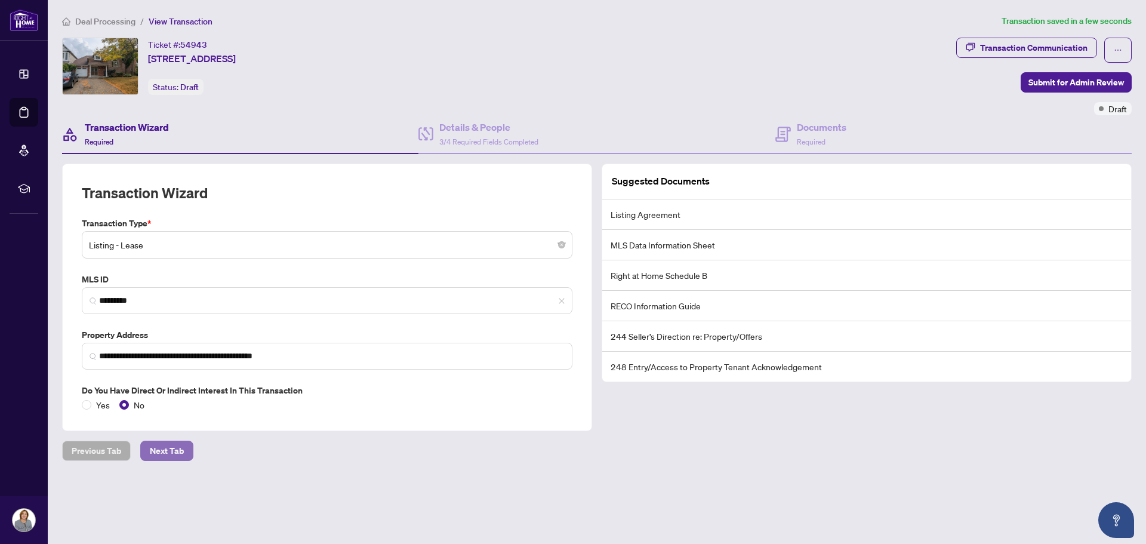
click at [169, 452] on span "Next Tab" at bounding box center [167, 450] width 34 height 19
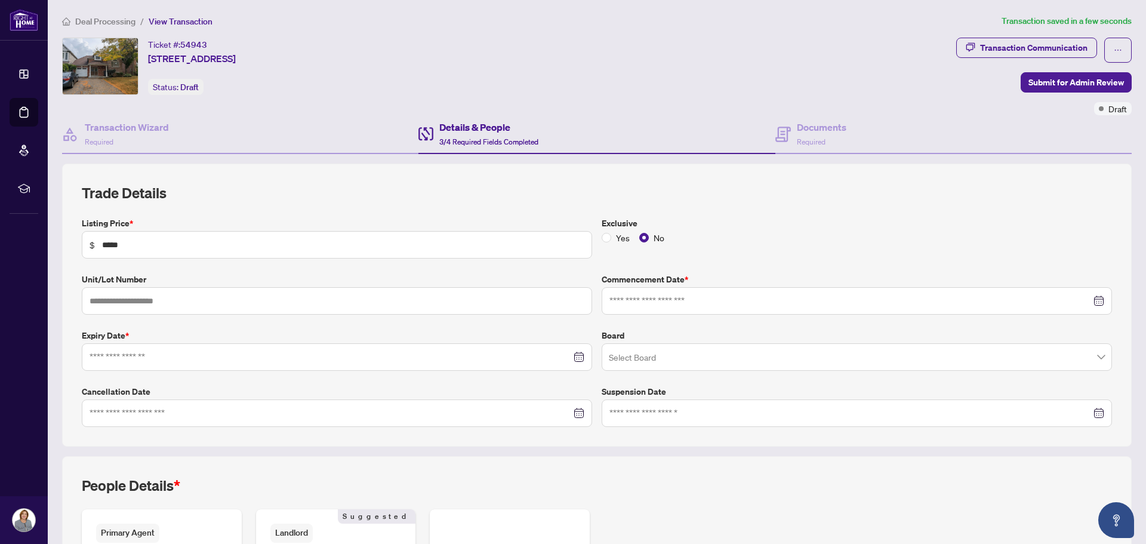
type input "**********"
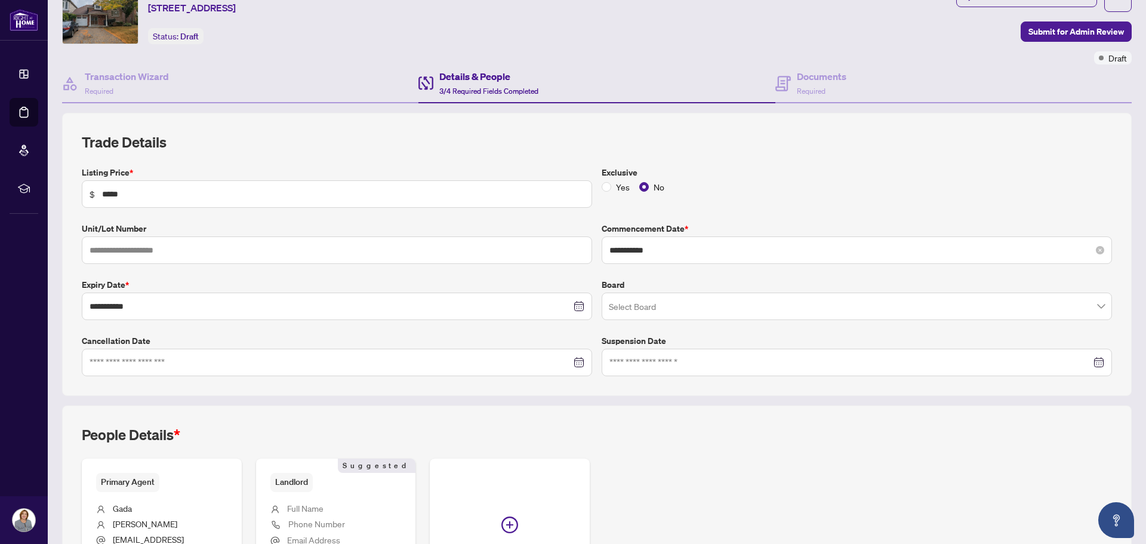
scroll to position [177, 0]
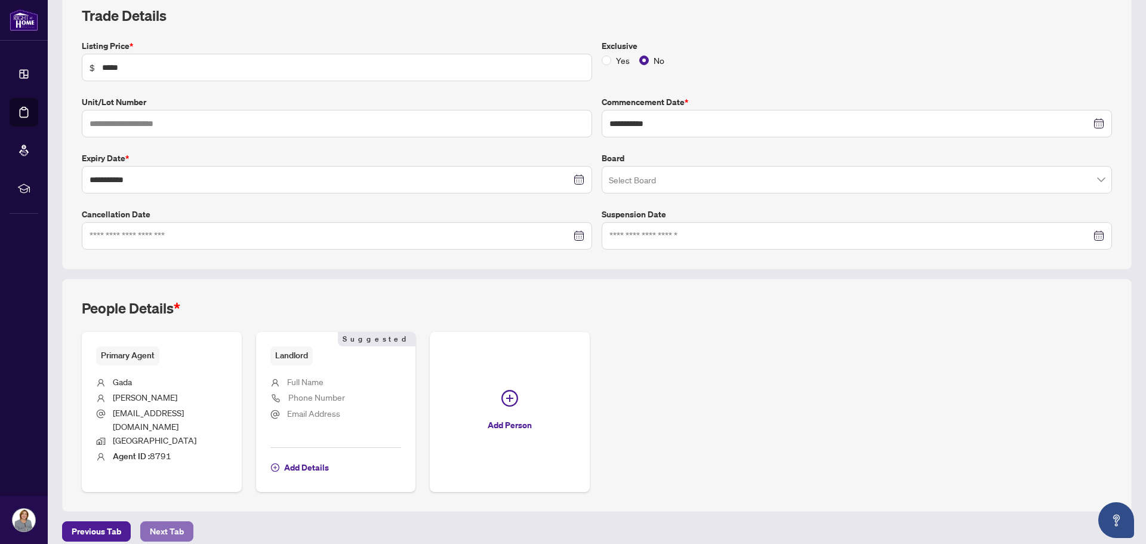
click at [177, 522] on span "Next Tab" at bounding box center [167, 531] width 34 height 19
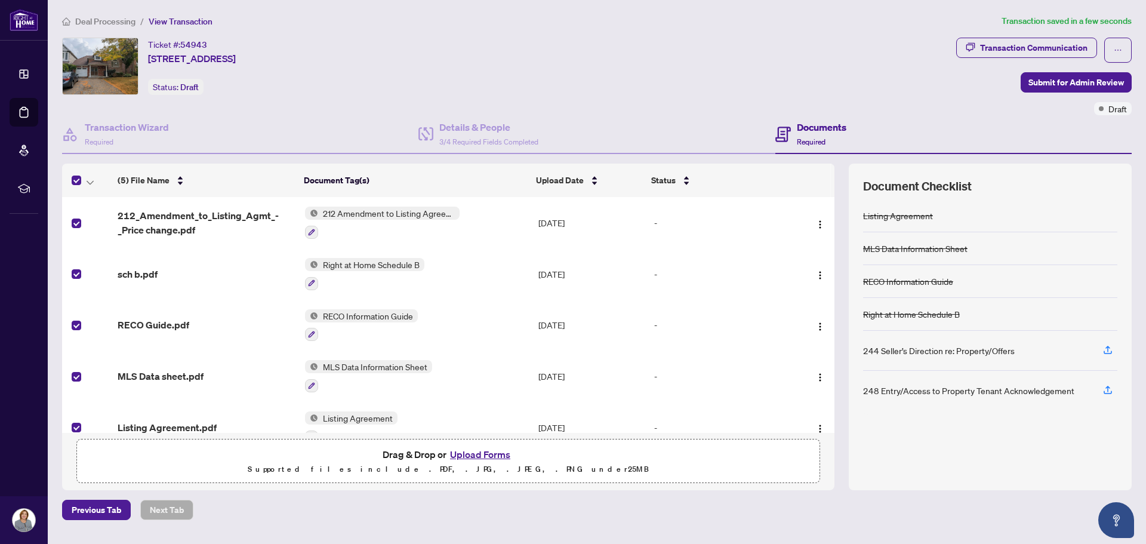
scroll to position [20, 0]
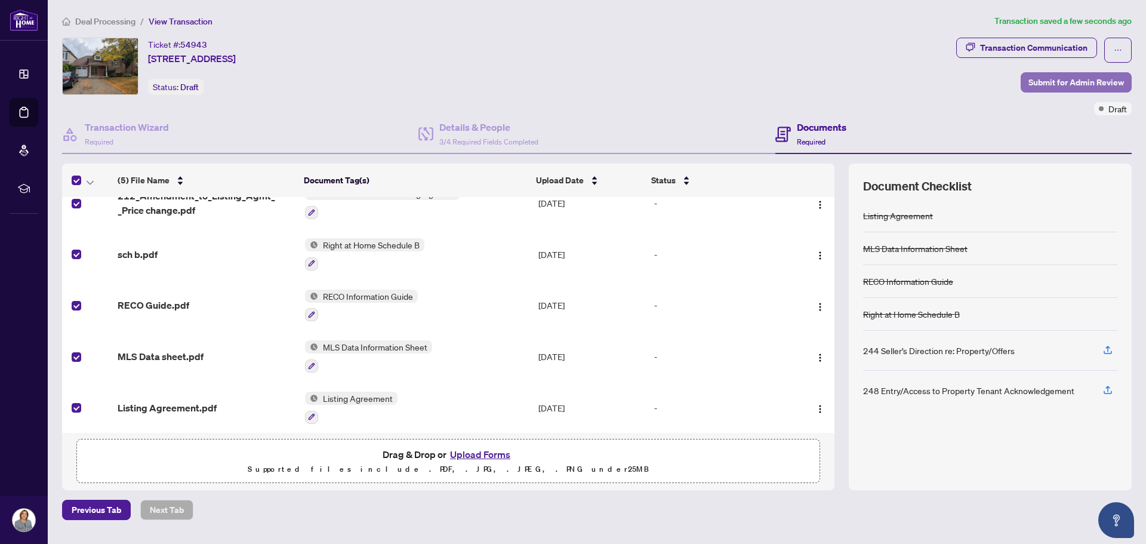
click at [1065, 77] on span "Submit for Admin Review" at bounding box center [1076, 82] width 96 height 19
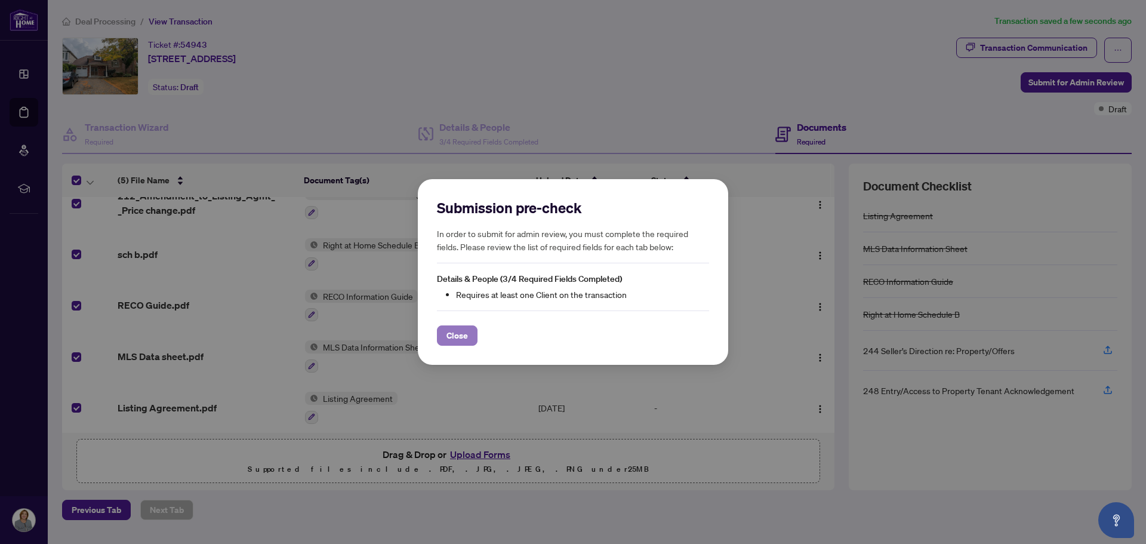
click at [449, 334] on span "Close" at bounding box center [456, 335] width 21 height 19
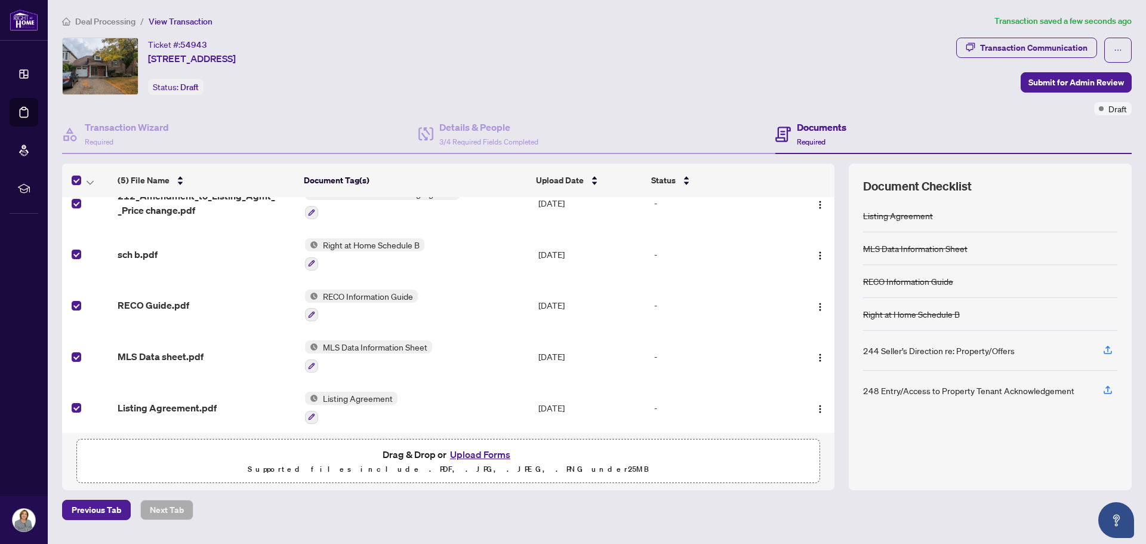
click at [667, 79] on div "Ticket #: 54943 39 Treeline Blvd, Brampton, Ontario L6P 1E4, Canada Status: Dra…" at bounding box center [506, 66] width 889 height 57
click at [89, 512] on span "Previous Tab" at bounding box center [97, 509] width 50 height 19
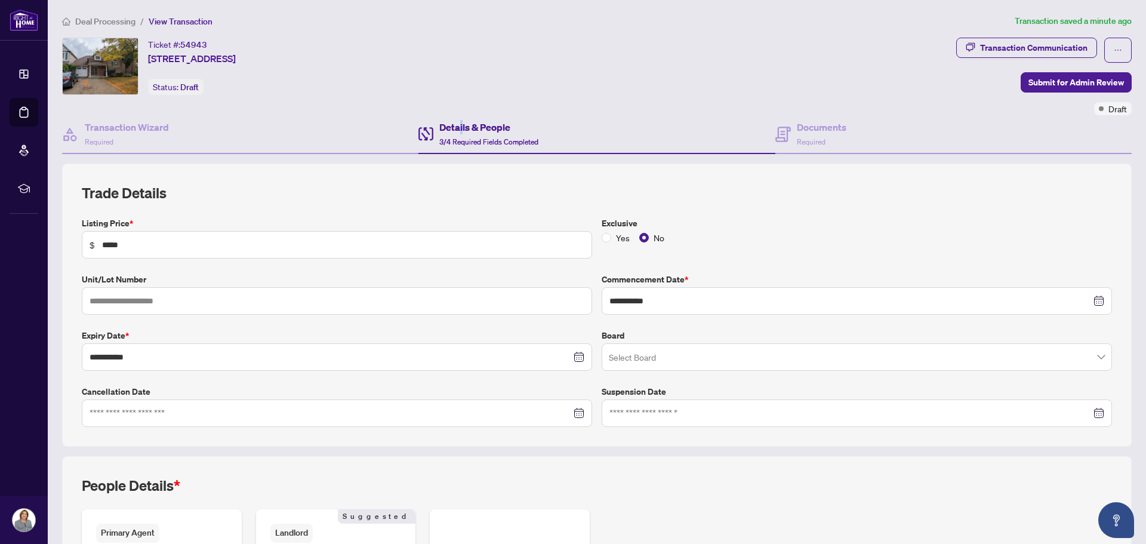
click at [458, 127] on h4 "Details & People" at bounding box center [488, 127] width 99 height 14
click at [452, 143] on span "3/4 Required Fields Completed" at bounding box center [488, 141] width 99 height 9
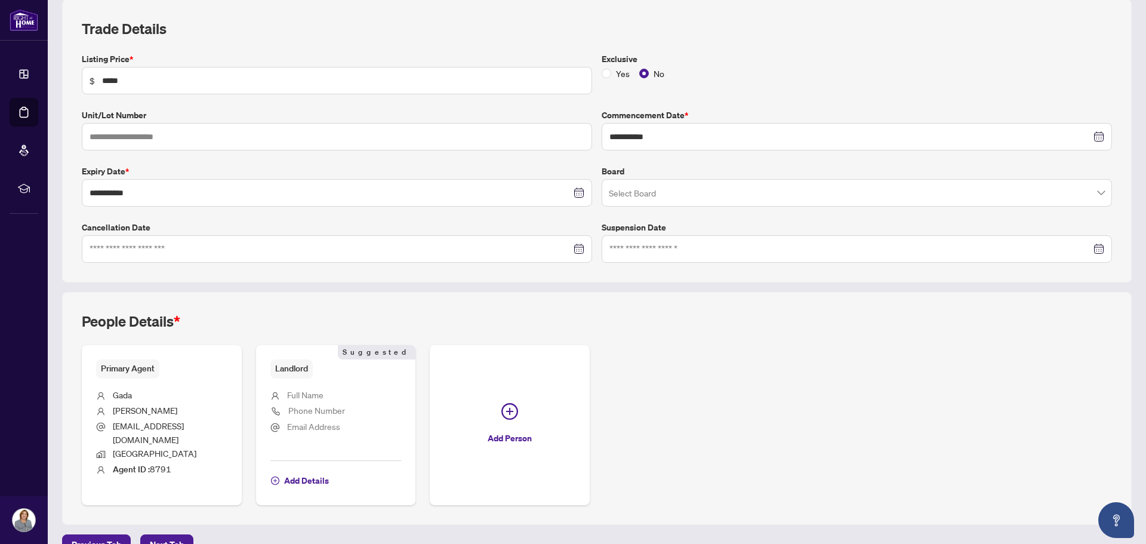
scroll to position [177, 0]
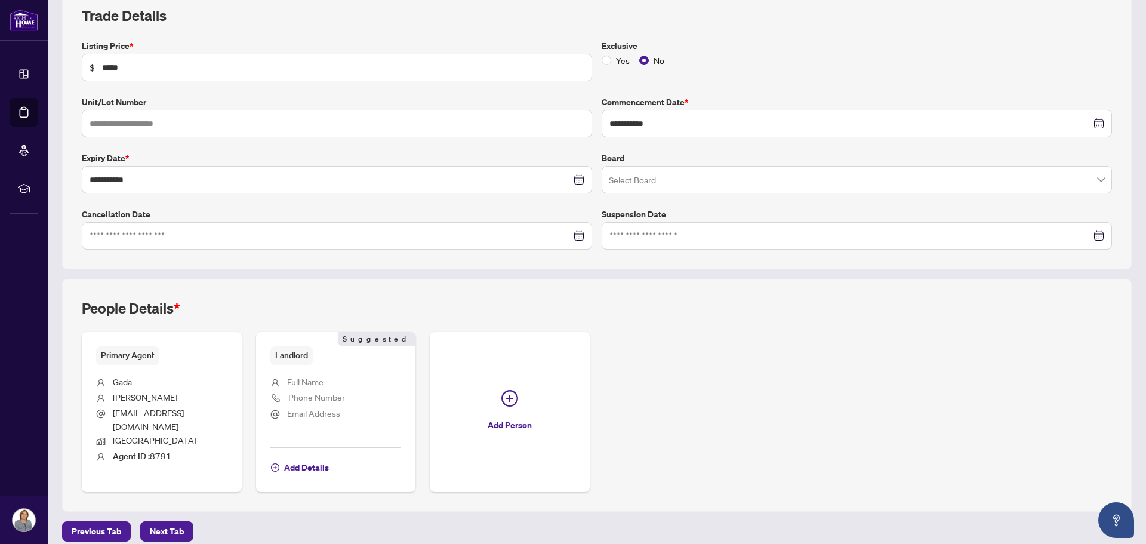
click at [296, 378] on span "Full Name" at bounding box center [305, 381] width 36 height 11
click at [309, 458] on span "Add Details" at bounding box center [306, 467] width 45 height 19
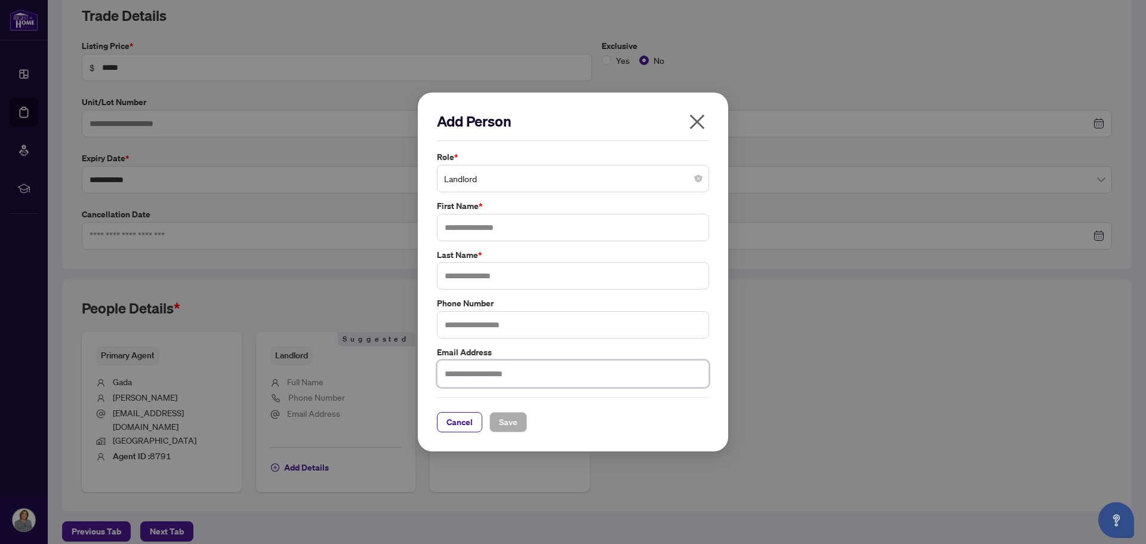
click at [472, 365] on input "text" at bounding box center [573, 373] width 272 height 27
paste input "**********"
type input "**********"
click at [489, 275] on input "text" at bounding box center [573, 275] width 272 height 27
type input "*****"
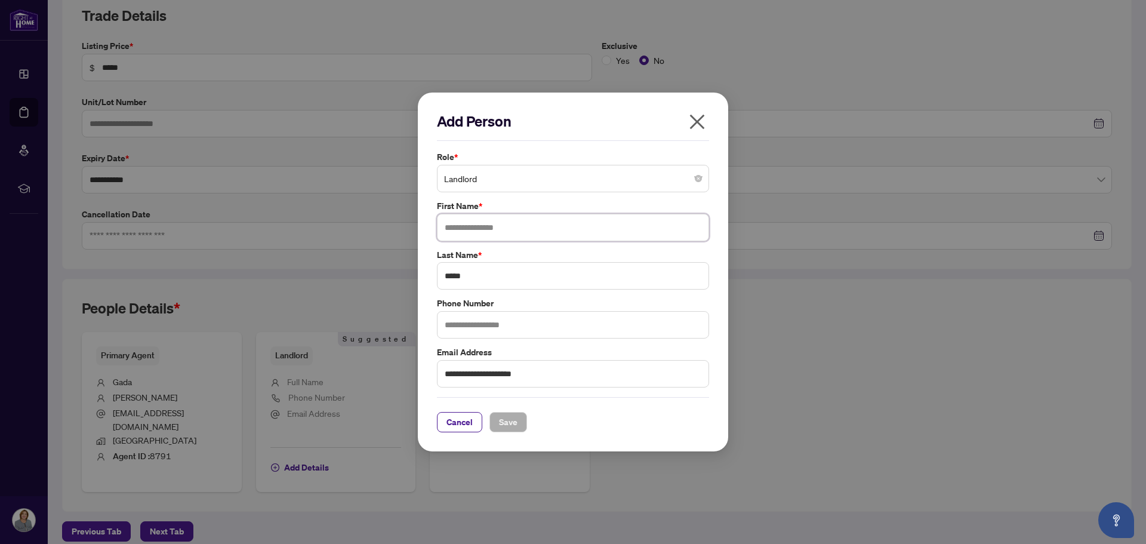
click at [467, 220] on input "text" at bounding box center [573, 227] width 272 height 27
type input "*****"
click at [544, 328] on input "text" at bounding box center [573, 324] width 272 height 27
drag, startPoint x: 655, startPoint y: 427, endPoint x: 485, endPoint y: 435, distance: 170.9
click at [655, 427] on div "Cancel Save" at bounding box center [573, 422] width 272 height 20
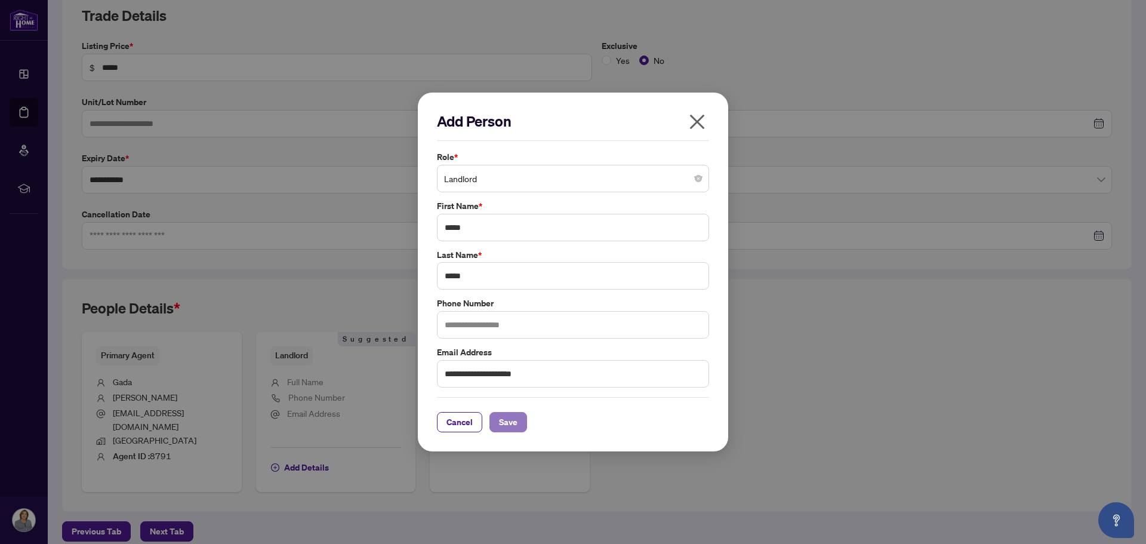
click at [506, 425] on span "Save" at bounding box center [508, 421] width 19 height 19
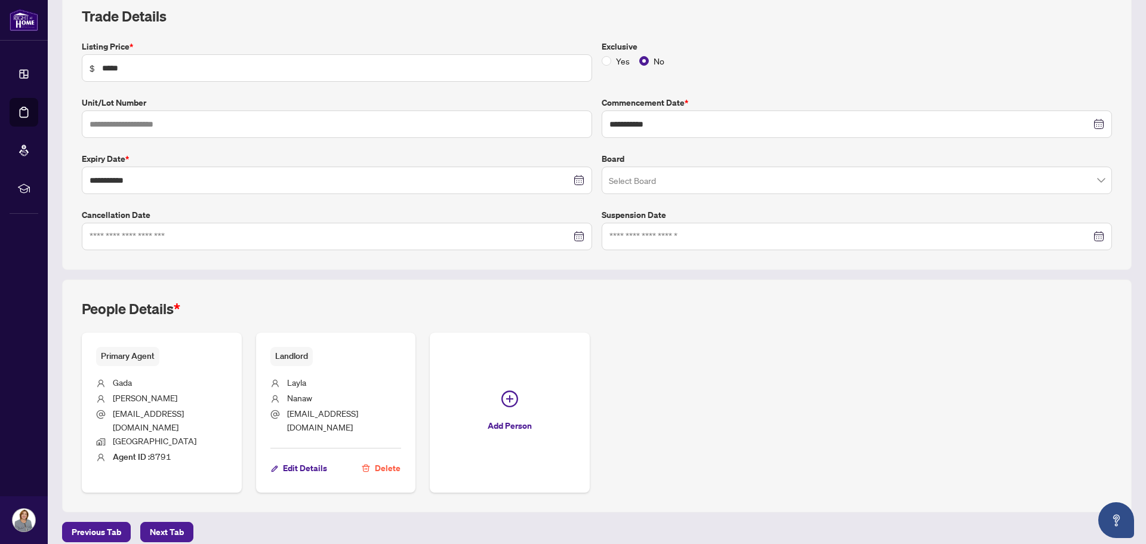
scroll to position [0, 0]
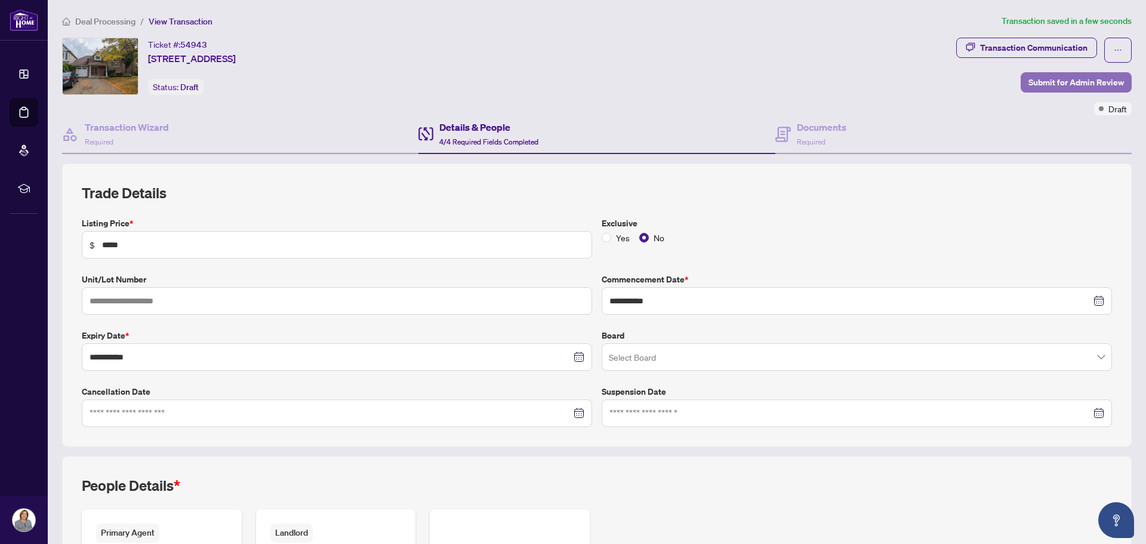
click at [1079, 82] on span "Submit for Admin Review" at bounding box center [1076, 82] width 96 height 19
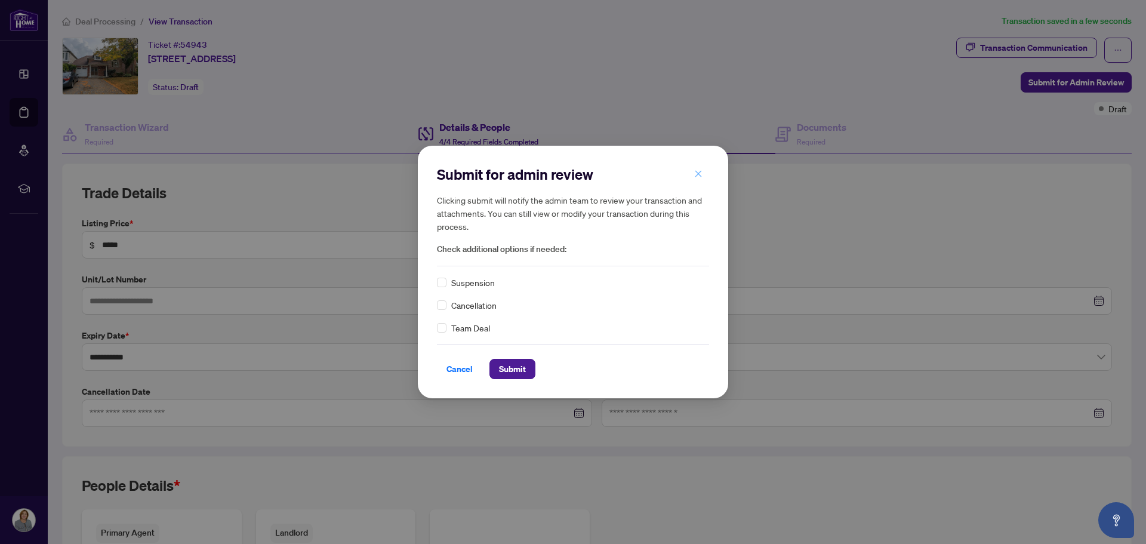
click at [698, 172] on icon "close" at bounding box center [698, 174] width 8 height 8
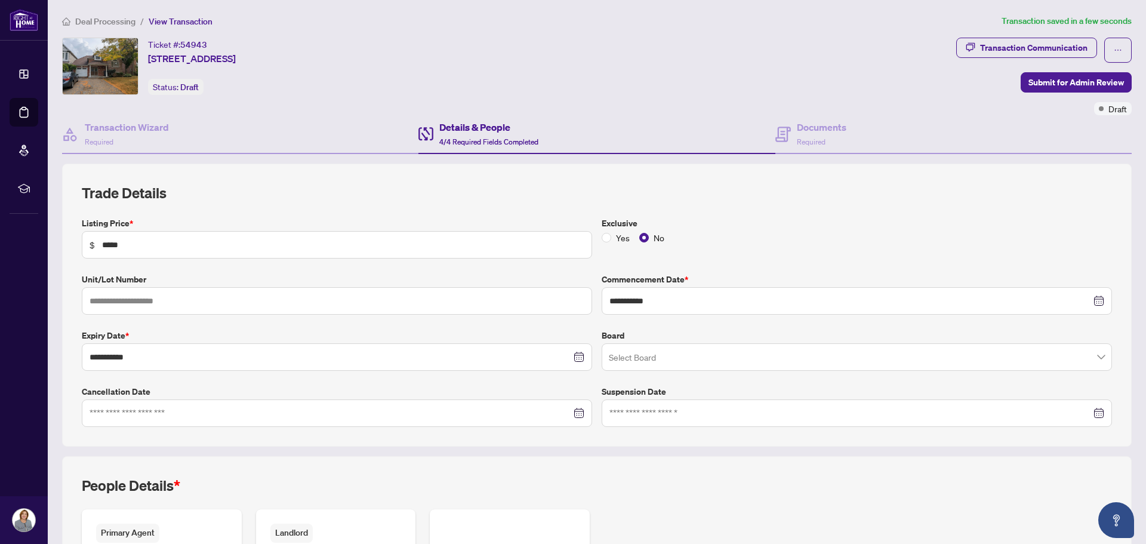
click at [724, 60] on div "Ticket #: 54943 39 Treeline Blvd, Brampton, Ontario L6P 1E4, Canada Status: Dra…" at bounding box center [506, 66] width 889 height 57
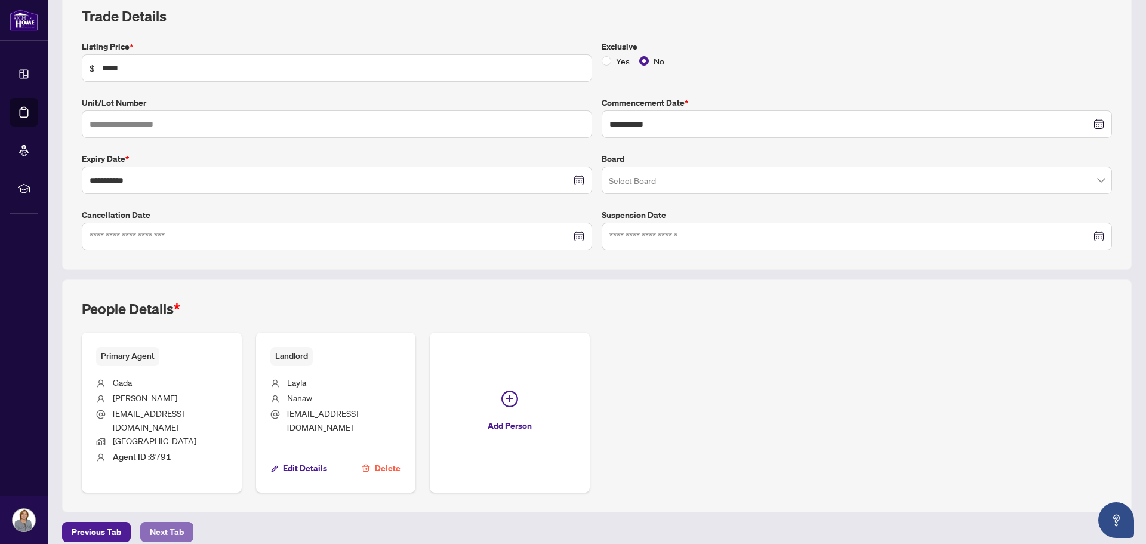
click at [156, 522] on span "Next Tab" at bounding box center [167, 531] width 34 height 19
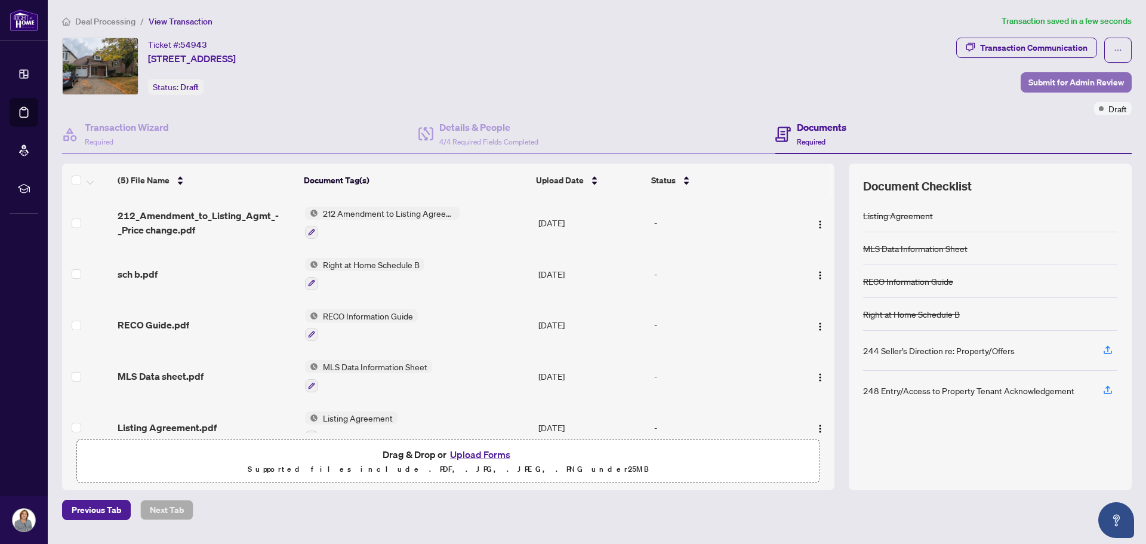
click at [1057, 81] on span "Submit for Admin Review" at bounding box center [1076, 82] width 96 height 19
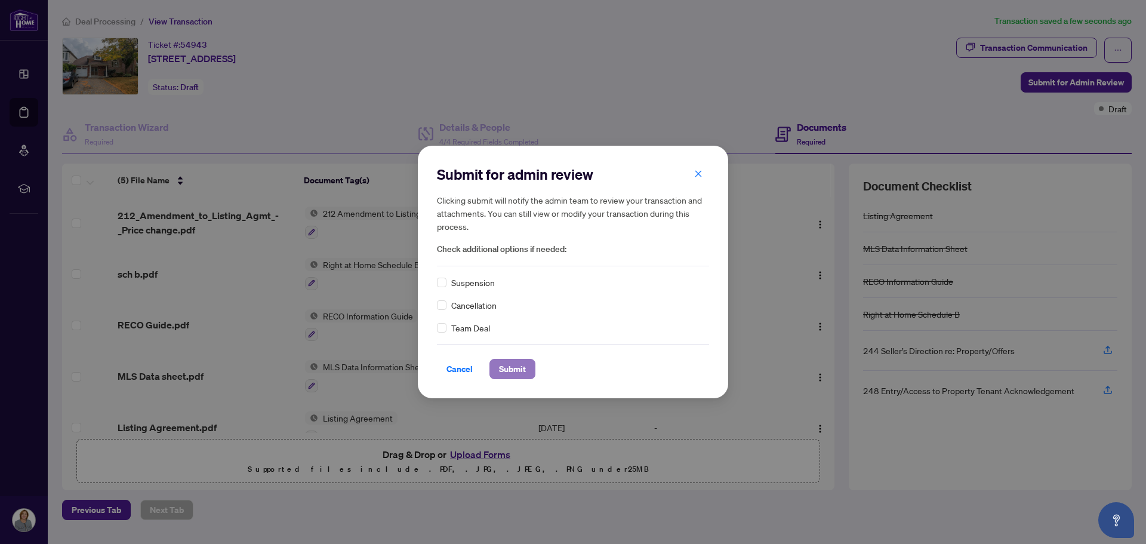
click at [512, 368] on span "Submit" at bounding box center [512, 368] width 27 height 19
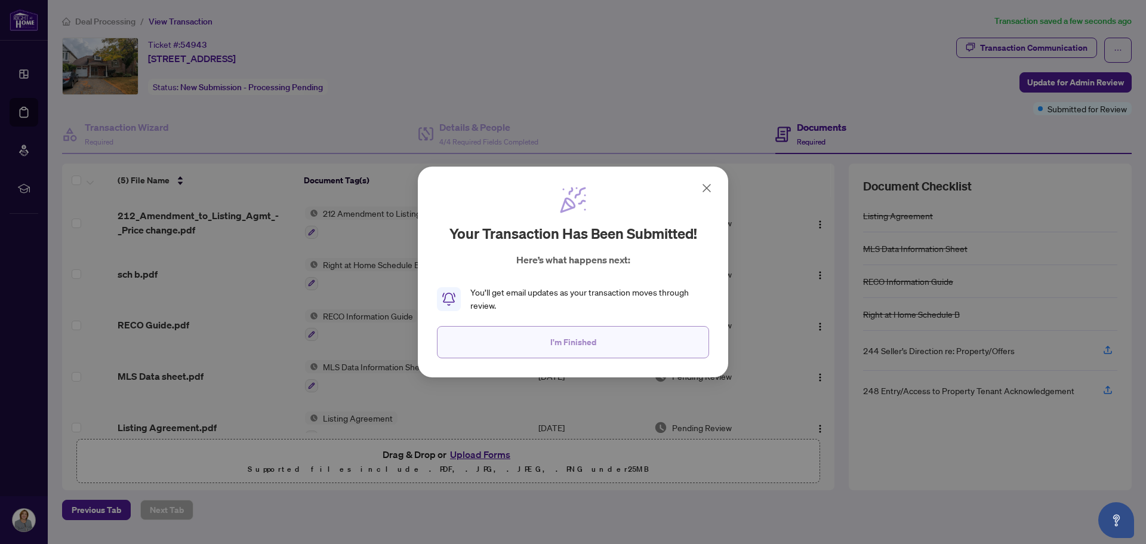
click at [566, 338] on span "I'm Finished" at bounding box center [573, 341] width 46 height 19
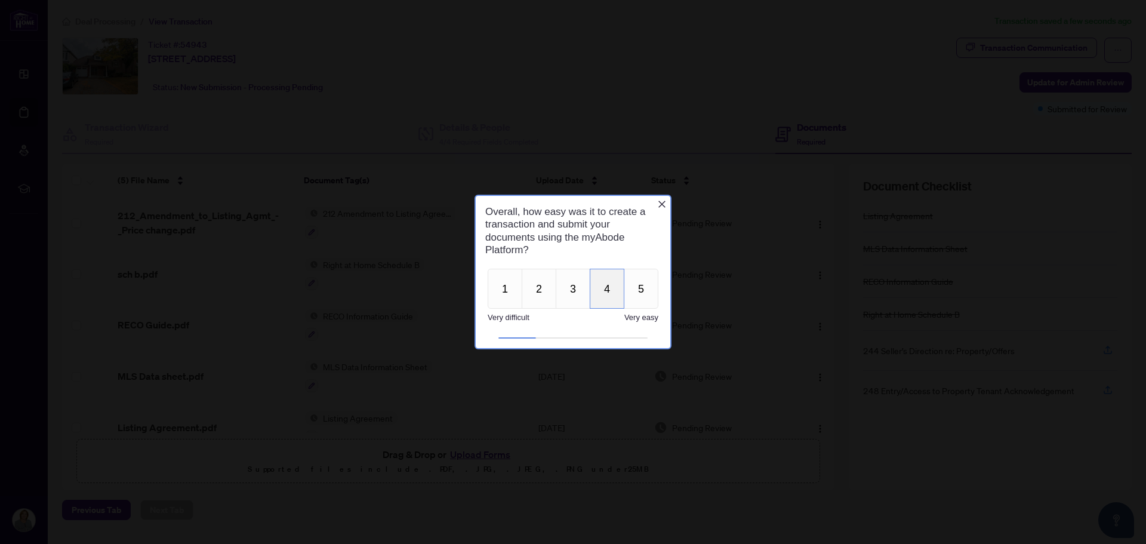
click at [615, 285] on button "4" at bounding box center [607, 289] width 35 height 40
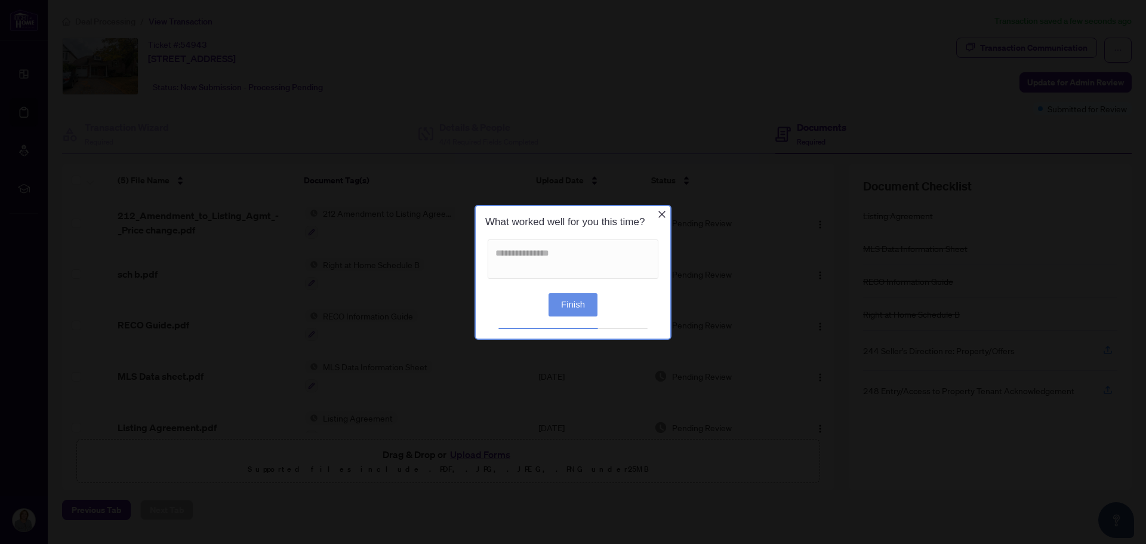
click at [572, 303] on button "Finish" at bounding box center [573, 303] width 49 height 23
